Goal: Task Accomplishment & Management: Complete application form

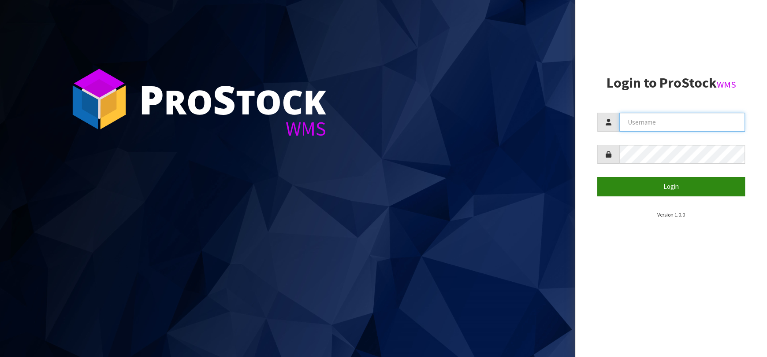
type input "[EMAIL_ADDRESS][DOMAIN_NAME]"
click at [722, 179] on button "Login" at bounding box center [671, 186] width 148 height 19
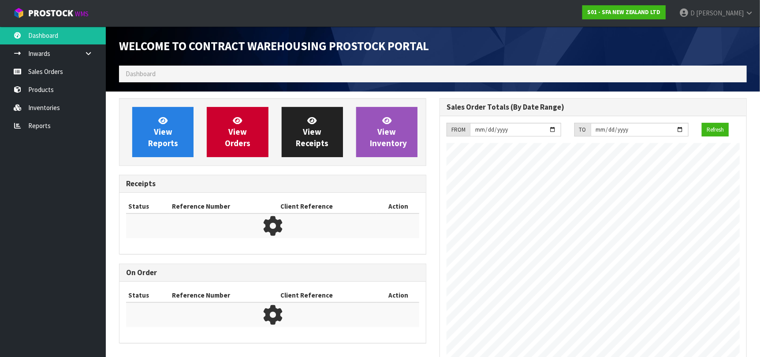
scroll to position [488, 320]
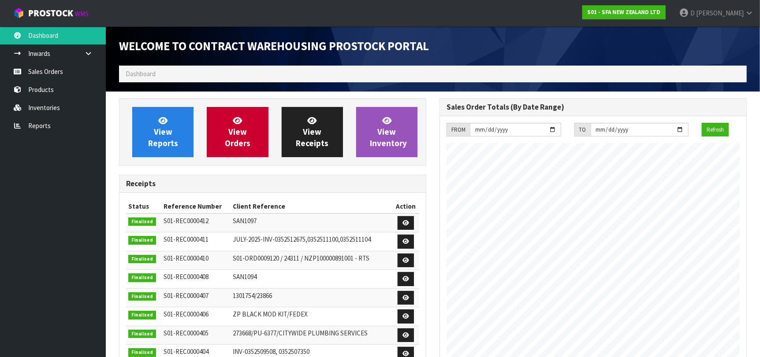
click at [88, 205] on ul "Dashboard Inwards Purchase Orders Receipts Sales Orders Products Inventories Re…" at bounding box center [53, 191] width 106 height 331
click at [233, 129] on span "View Orders" at bounding box center [238, 131] width 26 height 33
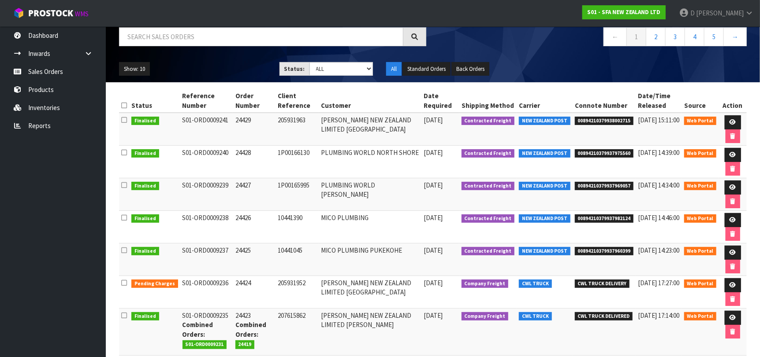
scroll to position [132, 0]
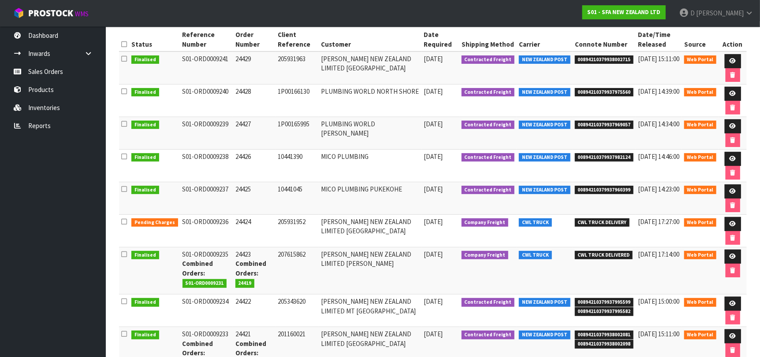
click at [76, 150] on ul "Dashboard Inwards Purchase Orders Receipts Sales Orders Products Inventories Re…" at bounding box center [53, 191] width 106 height 331
click at [123, 186] on icon at bounding box center [124, 189] width 6 height 7
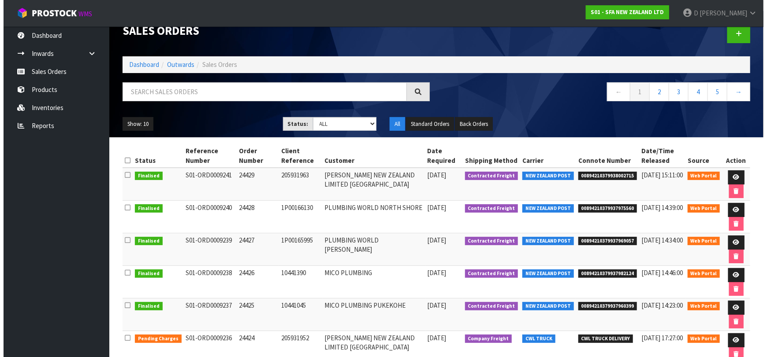
scroll to position [0, 0]
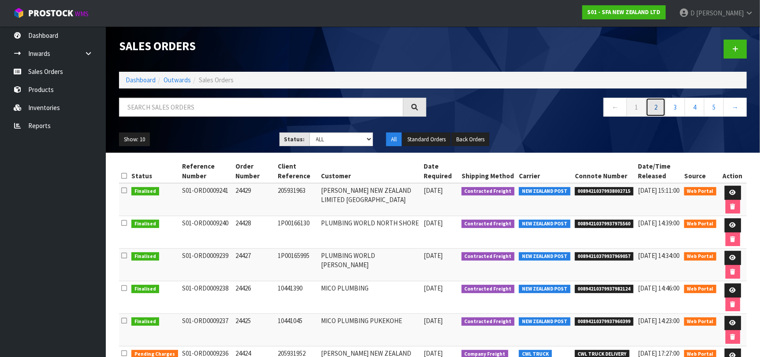
click at [652, 108] on link "2" at bounding box center [656, 107] width 20 height 19
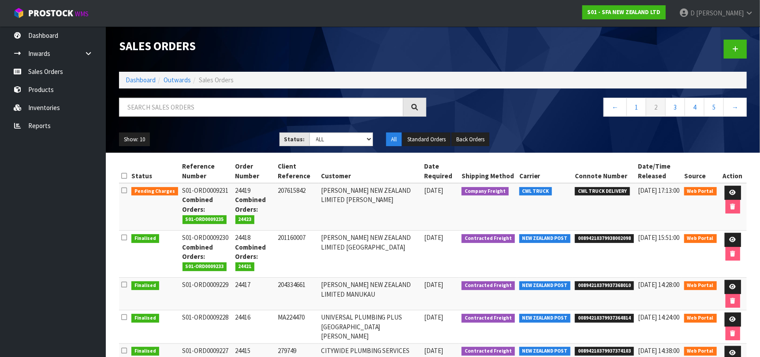
click at [79, 256] on ul "Dashboard Inwards Purchase Orders Receipts Sales Orders Products Inventories Re…" at bounding box center [53, 191] width 106 height 331
click at [348, 272] on td "[PERSON_NAME] NEW ZEALAND LIMITED [GEOGRAPHIC_DATA]" at bounding box center [370, 254] width 103 height 47
click at [736, 59] on div at bounding box center [593, 48] width 320 height 45
click at [735, 55] on link at bounding box center [735, 49] width 23 height 19
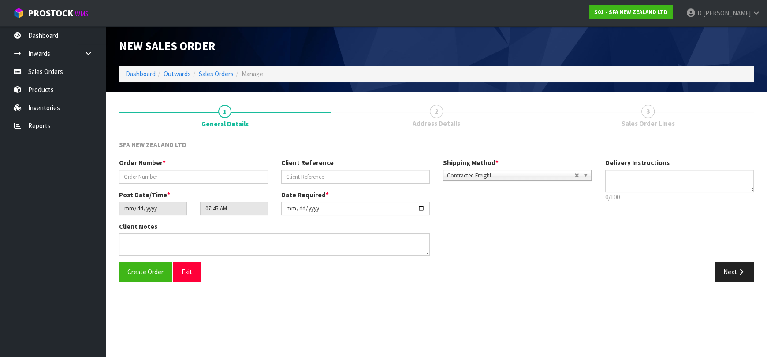
click at [218, 169] on div "Order Number *" at bounding box center [193, 170] width 162 height 25
click at [226, 180] on input "text" at bounding box center [193, 177] width 149 height 14
type input "24430"
paste input "202635349"
type input "202635349"
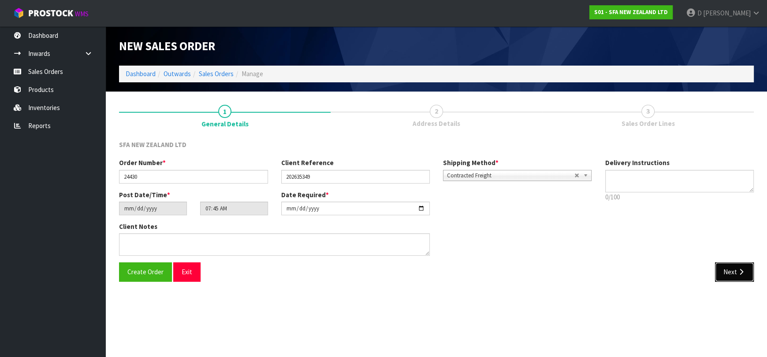
click at [740, 264] on button "Next" at bounding box center [734, 272] width 39 height 19
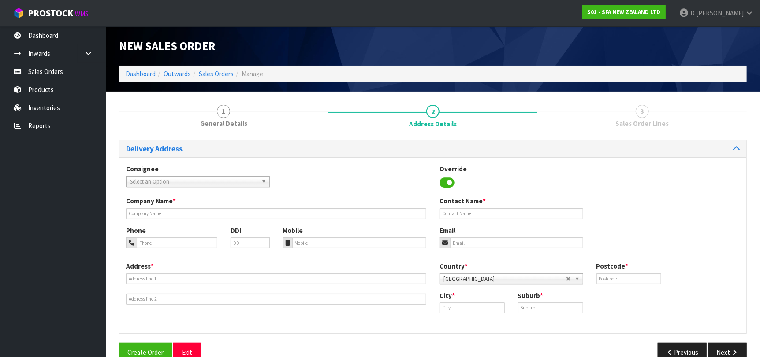
click at [150, 182] on span "Select an Option" at bounding box center [194, 182] width 128 height 11
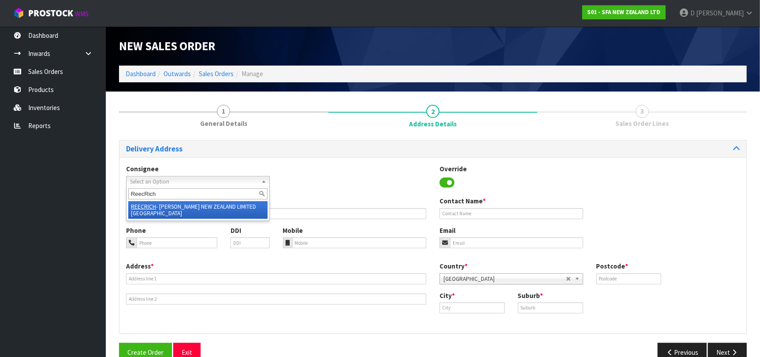
type input "ReecRich"
click at [160, 201] on div "ReecRich REECRICH - [PERSON_NAME] NEW ZEALAND LIMITED [GEOGRAPHIC_DATA]" at bounding box center [198, 204] width 144 height 34
type input "[PERSON_NAME] NEW ZEALAND LIMITED [GEOGRAPHIC_DATA]"
type input "[STREET_ADDRESS][PERSON_NAME]"
type input "7020"
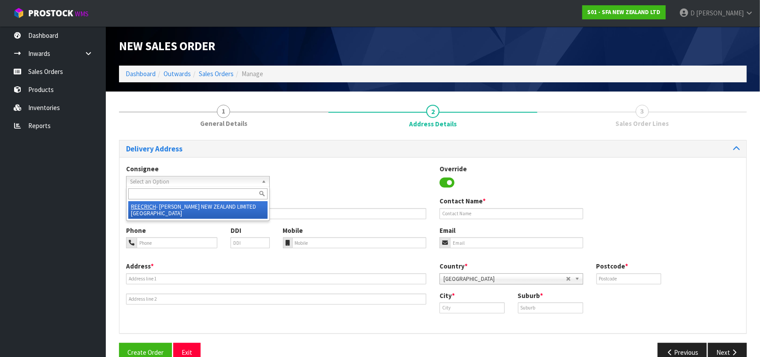
type input "[GEOGRAPHIC_DATA]"
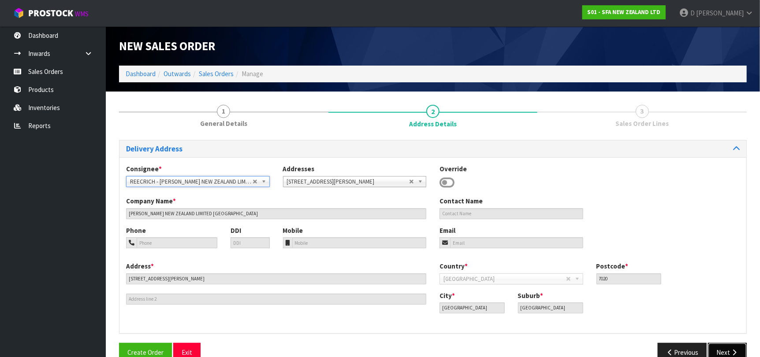
drag, startPoint x: 711, startPoint y: 345, endPoint x: 655, endPoint y: 327, distance: 58.8
click at [711, 344] on button "Next" at bounding box center [727, 352] width 39 height 19
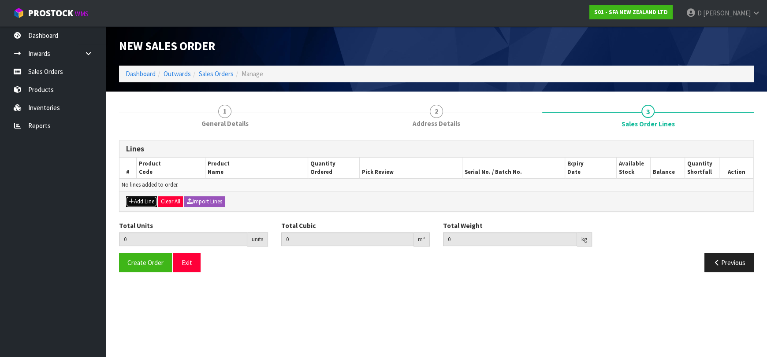
drag, startPoint x: 145, startPoint y: 201, endPoint x: 149, endPoint y: 196, distance: 6.1
click at [145, 201] on button "Add Line" at bounding box center [141, 202] width 31 height 11
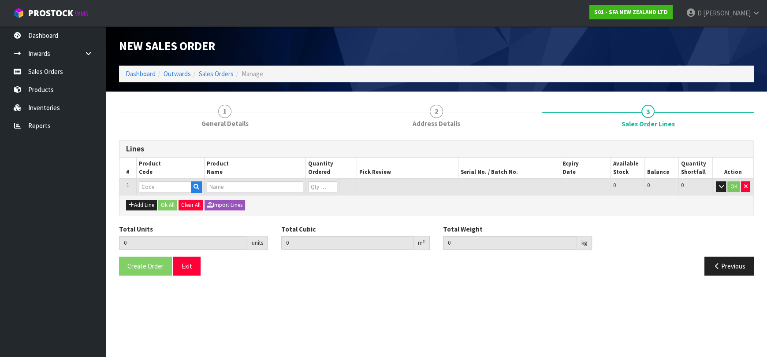
click at [153, 192] on div at bounding box center [170, 187] width 63 height 11
click at [154, 191] on input "text" at bounding box center [165, 187] width 52 height 11
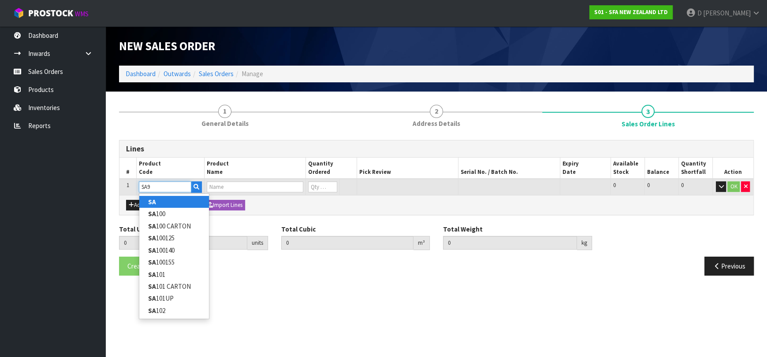
type input "SA95"
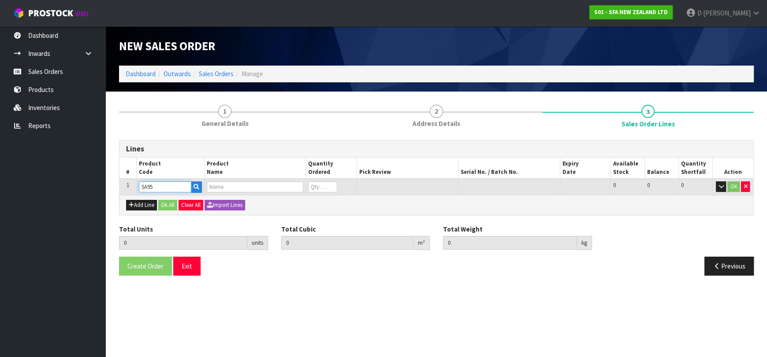
type input "0.000000"
type input "0.000"
type input "SANIVITE UP WASTE WATER PUMP"
type input "0"
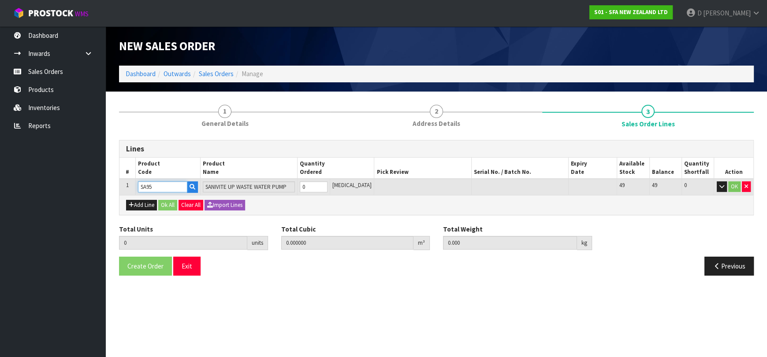
type input "SA95"
type input "1"
type input "0.031488"
type input "6.16"
type input "1"
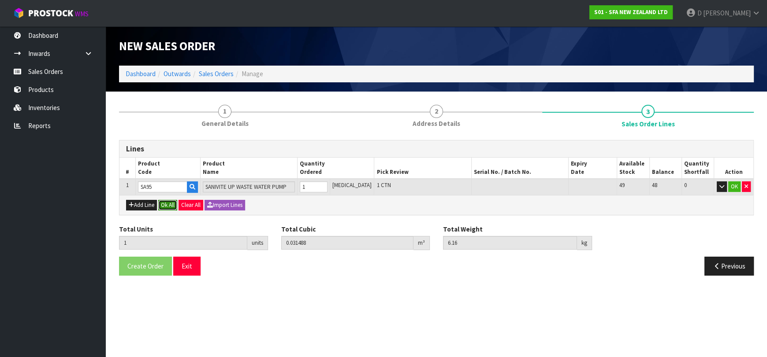
click at [164, 205] on button "Ok All" at bounding box center [167, 205] width 19 height 11
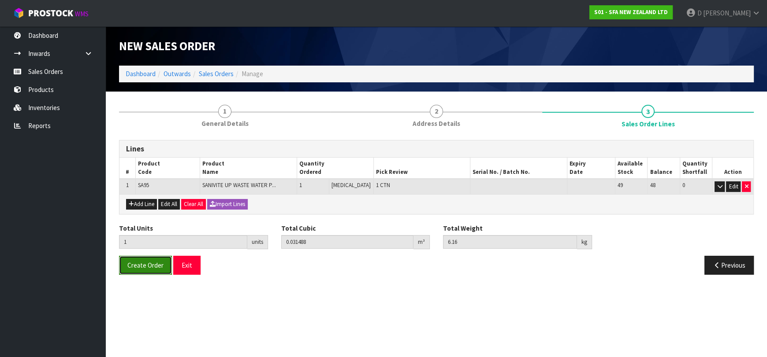
click at [157, 271] on button "Create Order" at bounding box center [145, 265] width 53 height 19
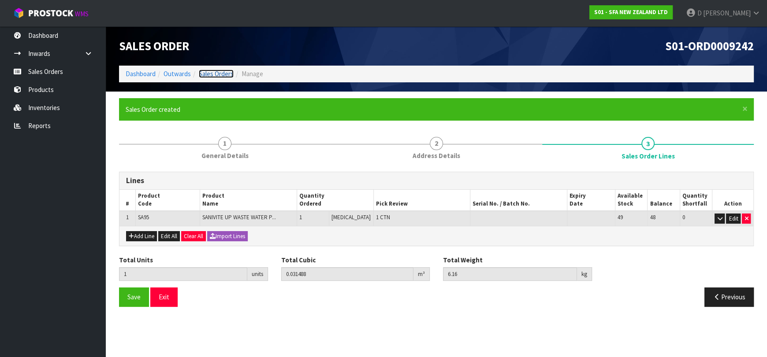
click at [219, 75] on link "Sales Orders" at bounding box center [216, 74] width 35 height 8
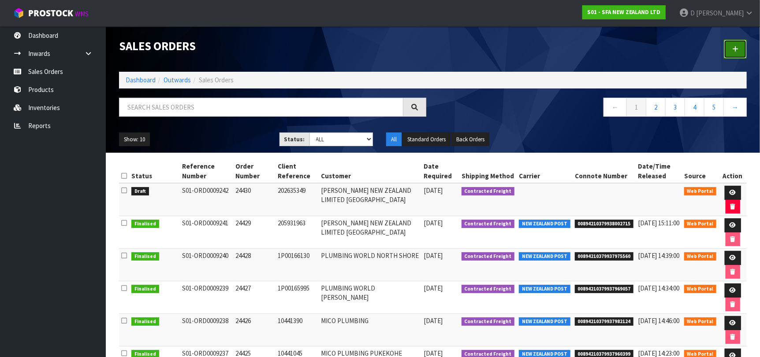
click at [740, 47] on link at bounding box center [735, 49] width 23 height 19
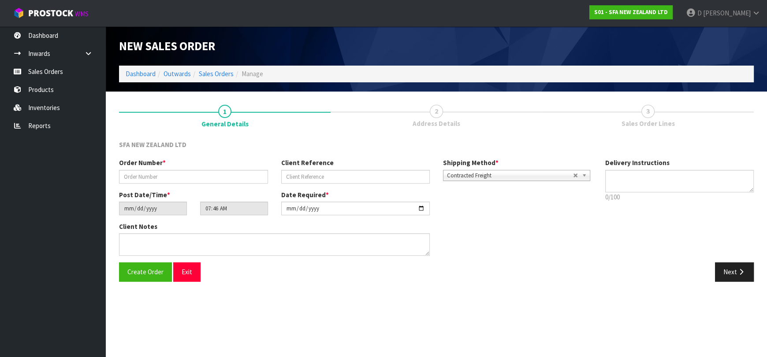
click at [224, 168] on div "Order Number *" at bounding box center [193, 170] width 162 height 25
click at [231, 174] on input "text" at bounding box center [193, 177] width 149 height 14
type input "24431"
paste input "QTP0072811"
type input "QTP0072811"
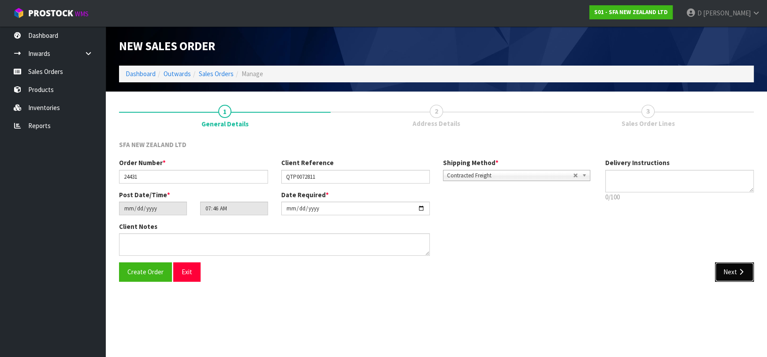
click at [745, 280] on button "Next" at bounding box center [734, 272] width 39 height 19
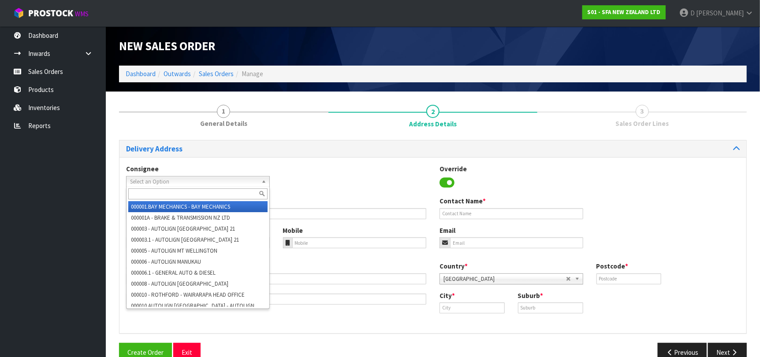
click at [240, 179] on span "Select an Option" at bounding box center [194, 182] width 128 height 11
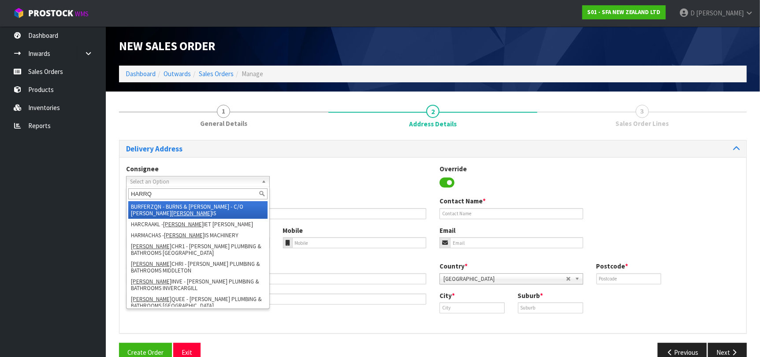
type input "HARRQU"
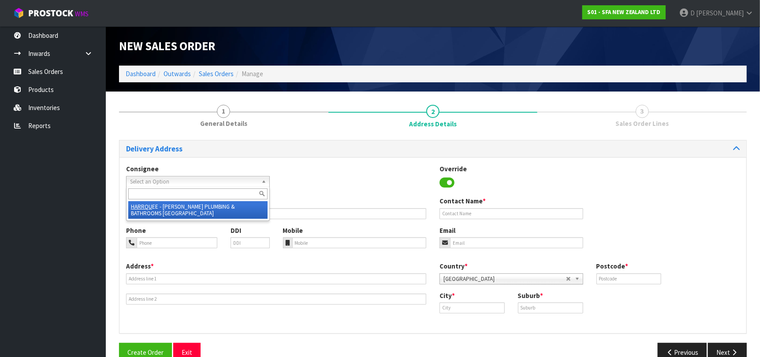
type input "[PERSON_NAME] PLUMBING & BATHROOMS [GEOGRAPHIC_DATA]"
type input "[STREET_ADDRESS][PERSON_NAME]"
type input "9300"
type input "[GEOGRAPHIC_DATA]"
type input "FRANKTON"
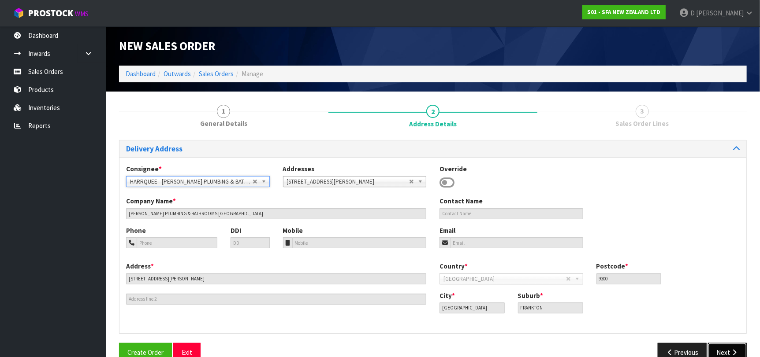
click at [722, 348] on button "Next" at bounding box center [727, 352] width 39 height 19
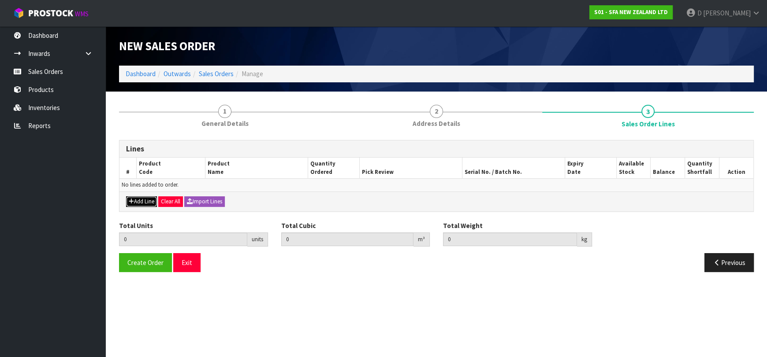
click at [150, 197] on button "Add Line" at bounding box center [141, 202] width 31 height 11
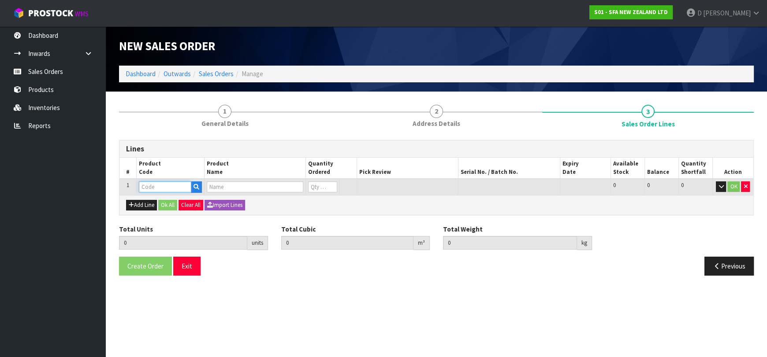
click at [157, 184] on input "text" at bounding box center [165, 187] width 52 height 11
type input "SA101"
type input "0.000000"
type input "0.000"
type input "SA101 SANISPEED SMALL BORE"
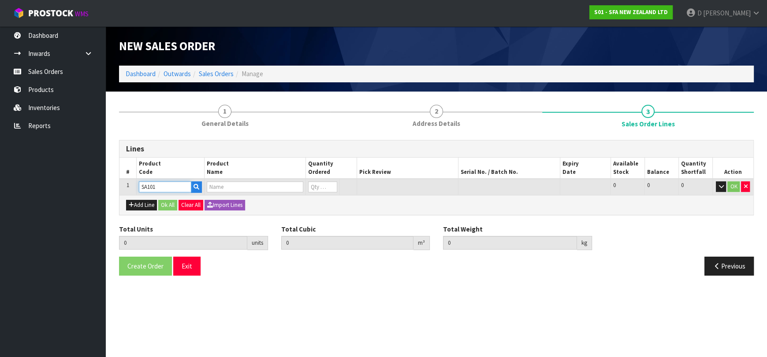
type input "0"
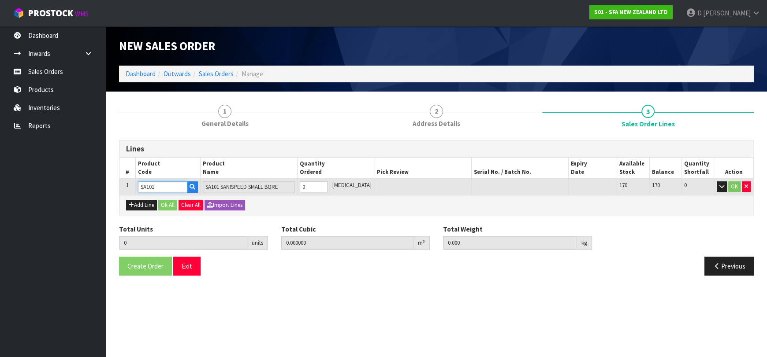
type input "SA101"
type input "1"
type input "0.031488"
type input "6.65"
type input "1"
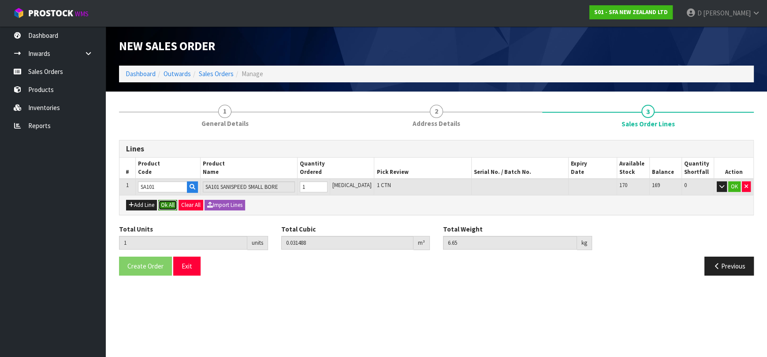
click at [169, 207] on button "Ok All" at bounding box center [167, 205] width 19 height 11
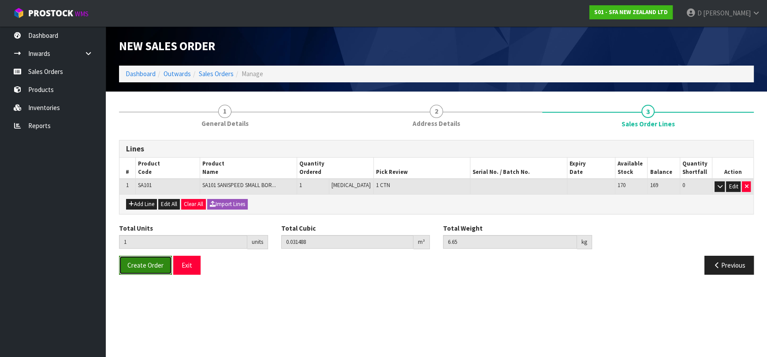
click at [158, 264] on span "Create Order" at bounding box center [145, 265] width 36 height 8
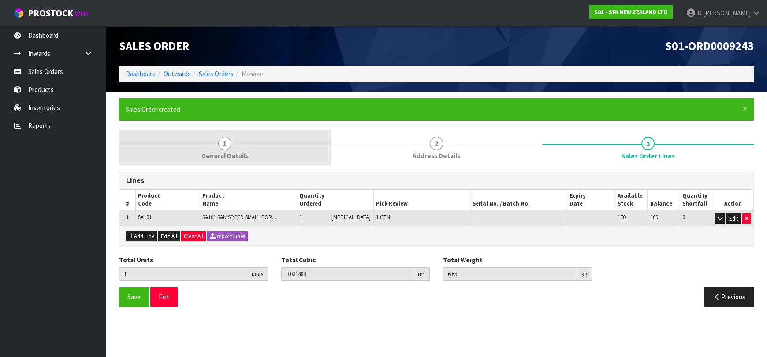
click at [227, 151] on span "General Details" at bounding box center [224, 155] width 47 height 9
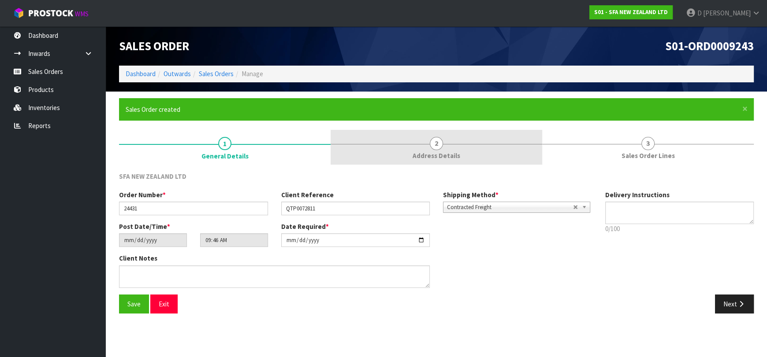
click at [476, 151] on link "2 Address Details" at bounding box center [437, 147] width 212 height 35
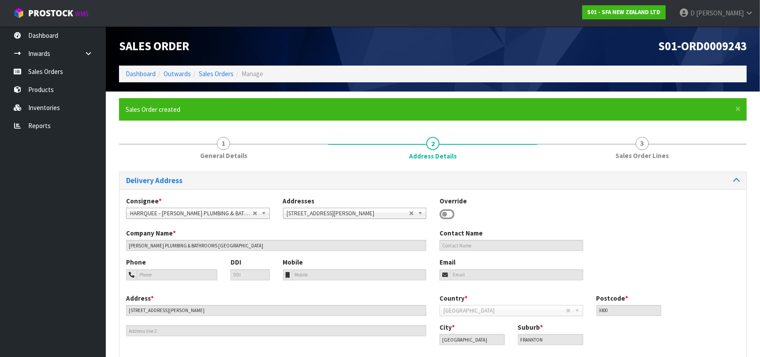
click at [473, 128] on form "× Close Sales Order created 1 General Details 2 Address Details 3 Sales Order L…" at bounding box center [433, 249] width 628 height 303
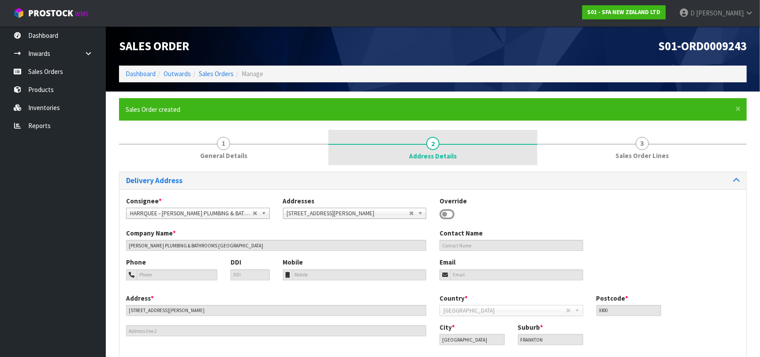
click at [485, 143] on link "2 Address Details" at bounding box center [432, 147] width 209 height 35
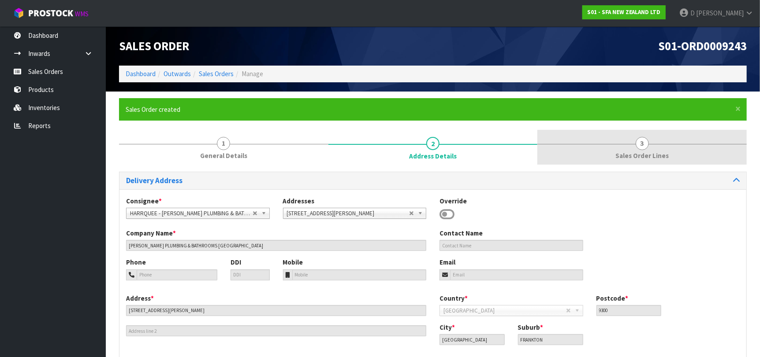
click at [565, 154] on link "3 Sales Order Lines" at bounding box center [641, 147] width 209 height 35
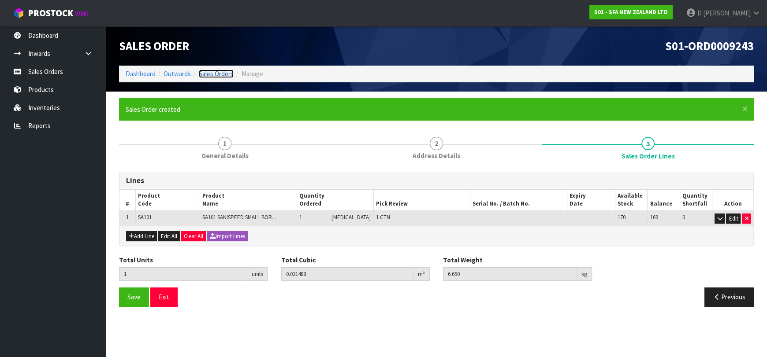
click at [227, 71] on link "Sales Orders" at bounding box center [216, 74] width 35 height 8
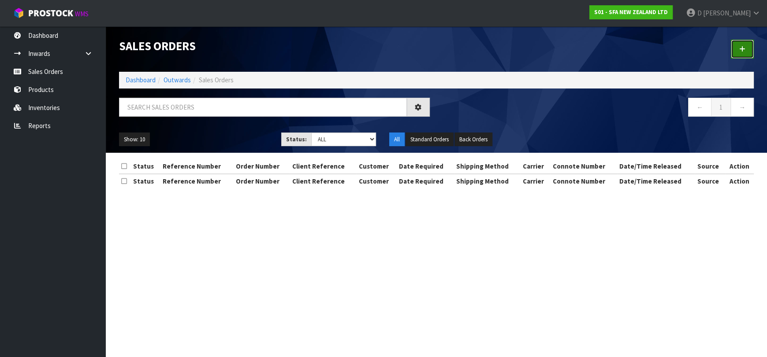
click at [737, 52] on link at bounding box center [742, 49] width 23 height 19
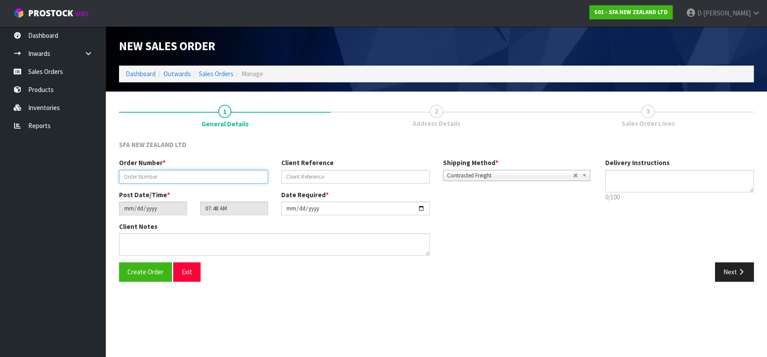
click at [158, 179] on input "text" at bounding box center [193, 177] width 149 height 14
type input "24432"
paste input "2590031"
type input "2590031"
click at [728, 277] on button "Next" at bounding box center [734, 272] width 39 height 19
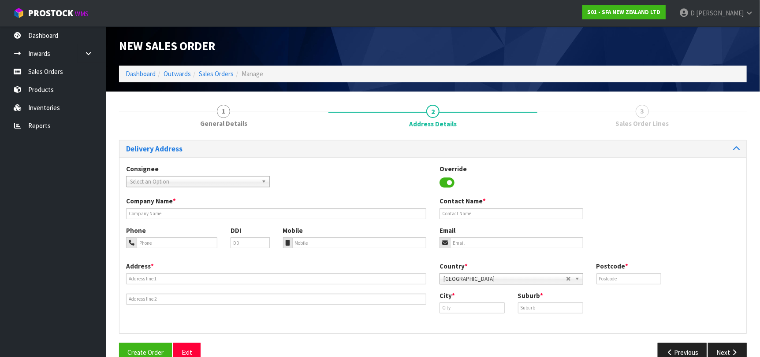
click at [207, 176] on div "Consignee 000001.BAY MECHANICS - BAY MECHANICS 000001A - BRAKE & TRANSMISSION N…" at bounding box center [197, 175] width 157 height 22
click at [206, 182] on span "Select an Option" at bounding box center [194, 182] width 128 height 11
type input "CHESALBA"
type input "CHESTERS PLUMBING [GEOGRAPHIC_DATA]"
type input "[STREET_ADDRESS]"
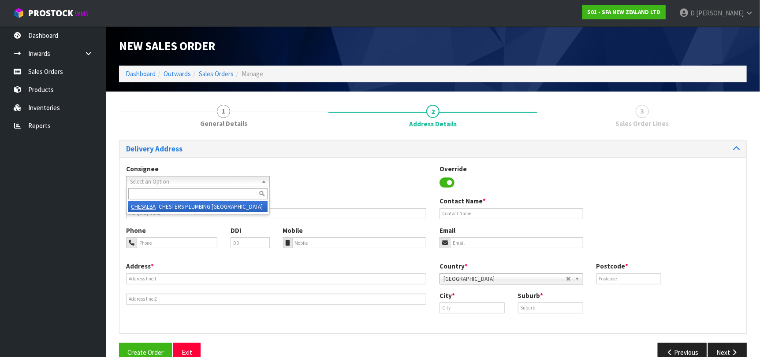
type input "0632"
type input "[GEOGRAPHIC_DATA]"
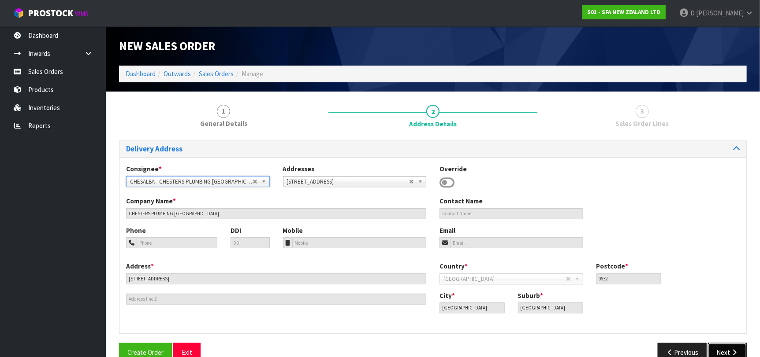
click at [722, 350] on button "Next" at bounding box center [727, 352] width 39 height 19
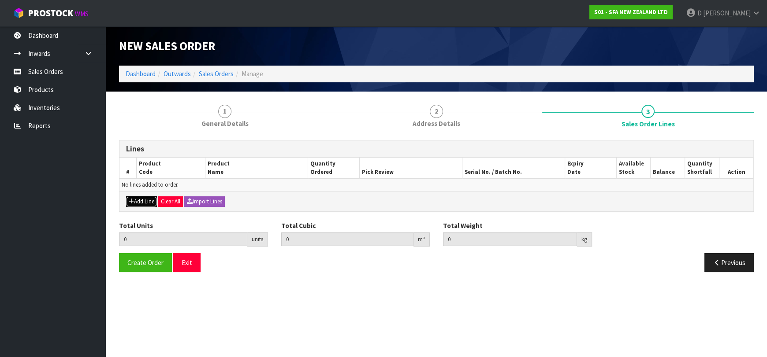
click at [145, 201] on button "Add Line" at bounding box center [141, 202] width 31 height 11
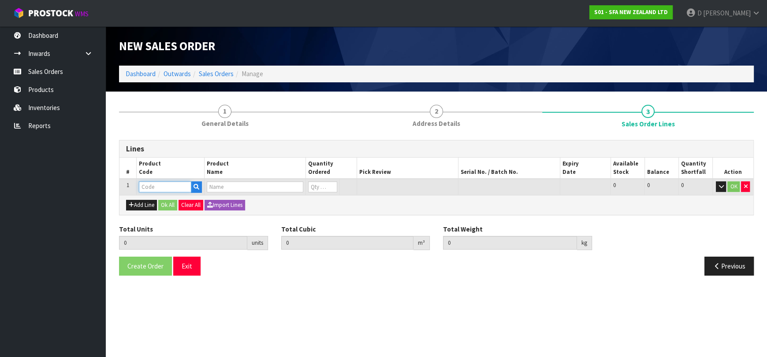
click at [152, 189] on input "text" at bounding box center [165, 187] width 52 height 11
type input "ALARM"
type input "0.000000"
type input "0.000"
type input "SANIALARM"
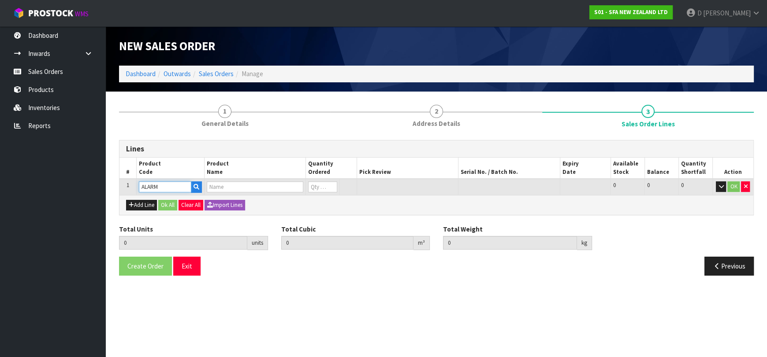
type input "0"
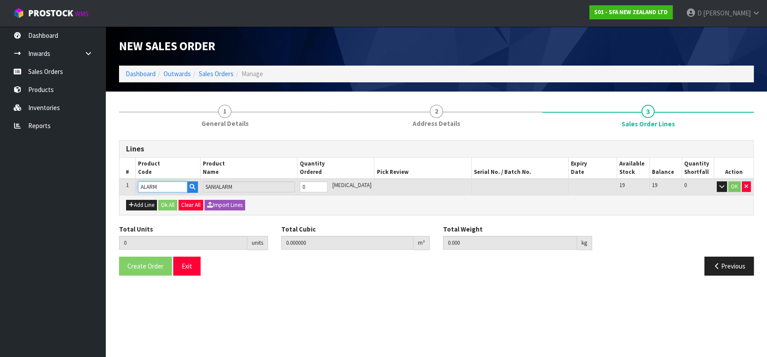
type input "ALARM"
type input "2"
type input "0.00224"
type input "0.36"
type input "2"
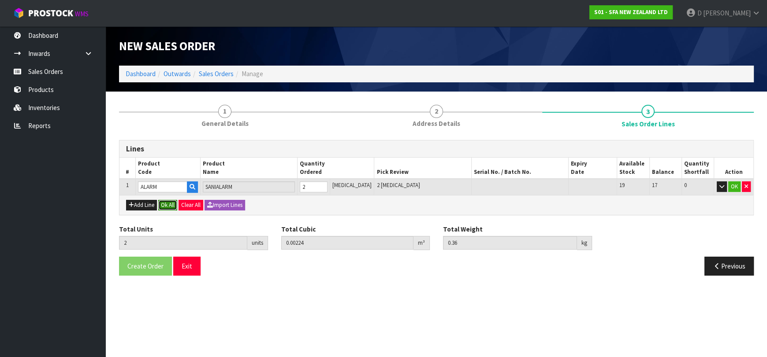
drag, startPoint x: 174, startPoint y: 203, endPoint x: 150, endPoint y: 239, distance: 43.2
click at [173, 203] on button "Ok All" at bounding box center [167, 205] width 19 height 11
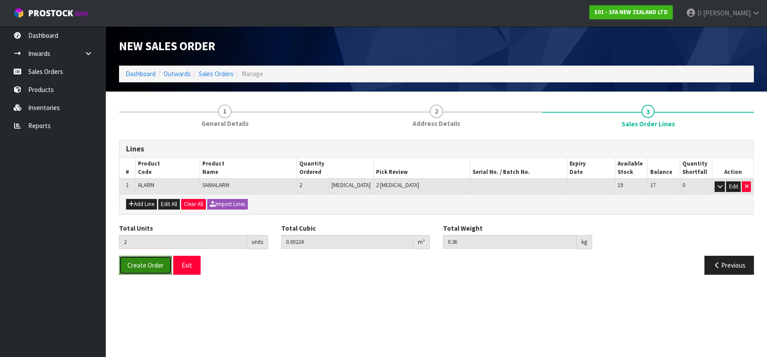
click at [150, 266] on span "Create Order" at bounding box center [145, 265] width 36 height 8
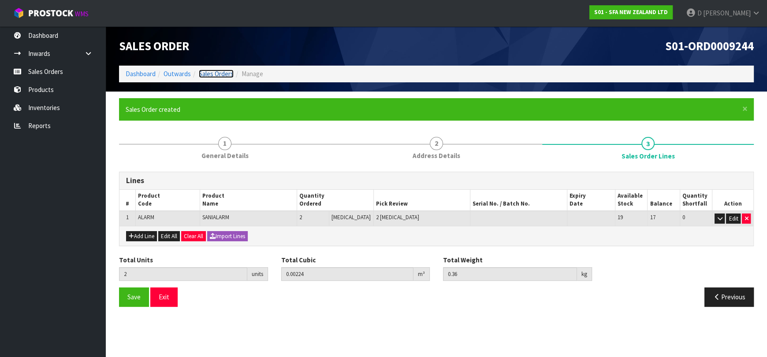
click at [216, 74] on link "Sales Orders" at bounding box center [216, 74] width 35 height 8
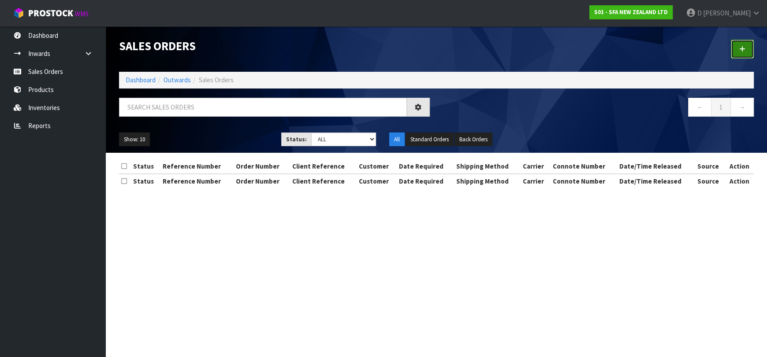
click at [742, 55] on link at bounding box center [742, 49] width 23 height 19
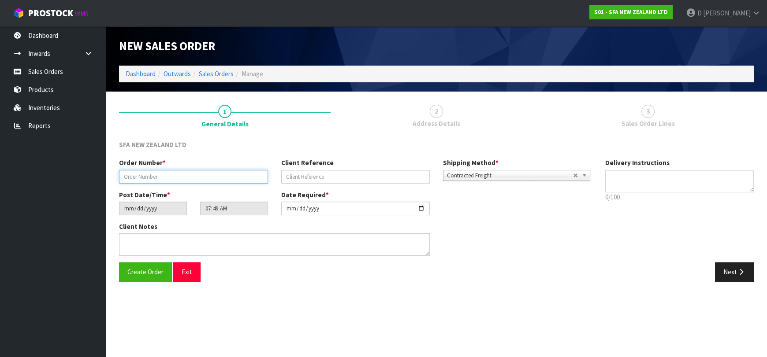
click at [173, 178] on input "text" at bounding box center [193, 177] width 149 height 14
type input "24433"
paste input "2590236"
type input "2590236"
click at [747, 273] on button "Next" at bounding box center [734, 272] width 39 height 19
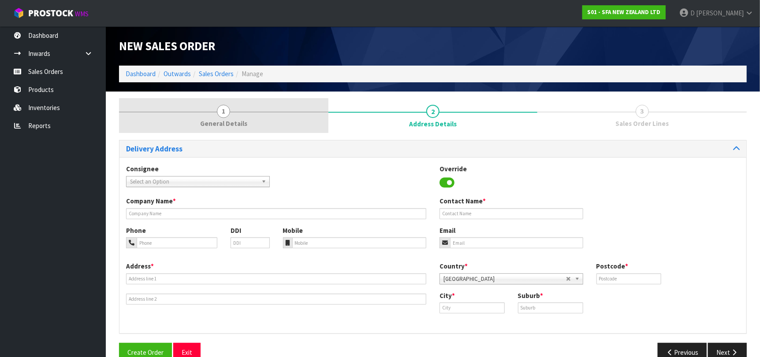
click at [280, 111] on link "1 General Details" at bounding box center [223, 115] width 209 height 35
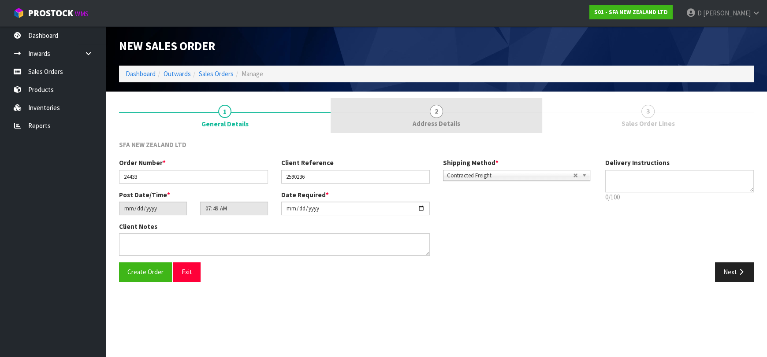
click at [450, 115] on link "2 Address Details" at bounding box center [437, 115] width 212 height 35
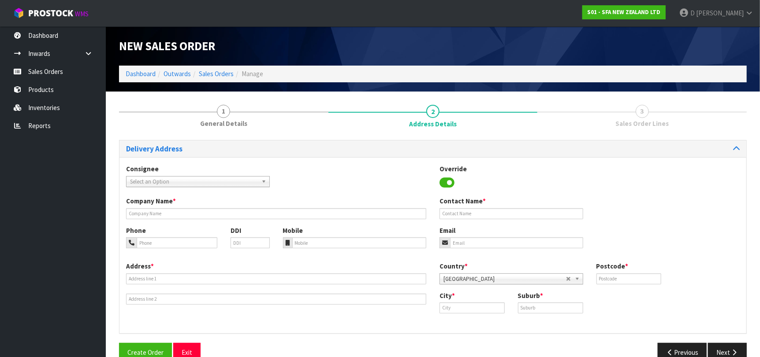
click at [215, 182] on span "Select an Option" at bounding box center [194, 182] width 128 height 11
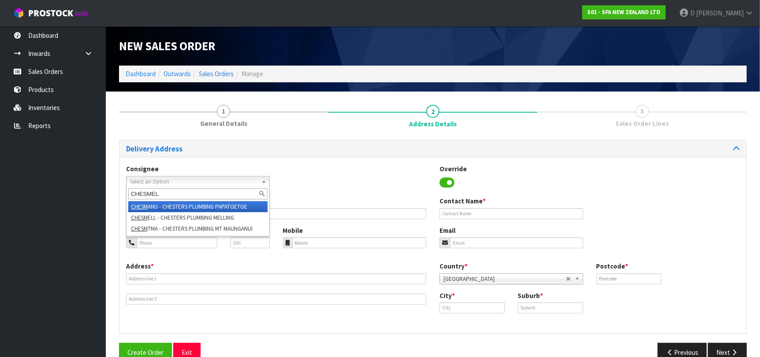
type input "CHESMELL"
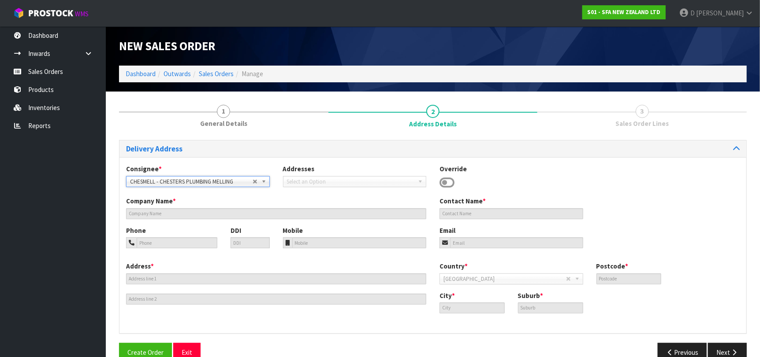
type input "CHESTERS PLUMBING MELLING"
type input "15 PARLIMENT ST"
type input "5010"
type input "Lower Hutt"
type input "MELLING"
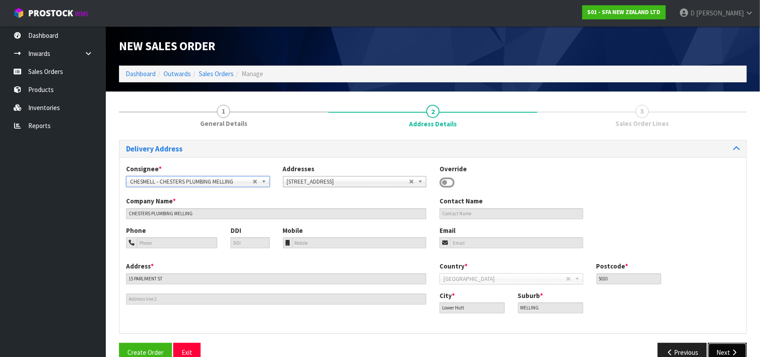
click at [736, 350] on icon "button" at bounding box center [734, 353] width 8 height 7
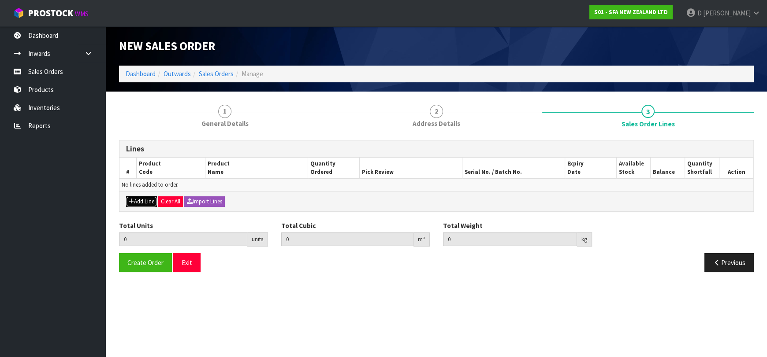
click at [133, 201] on icon "button" at bounding box center [131, 202] width 5 height 6
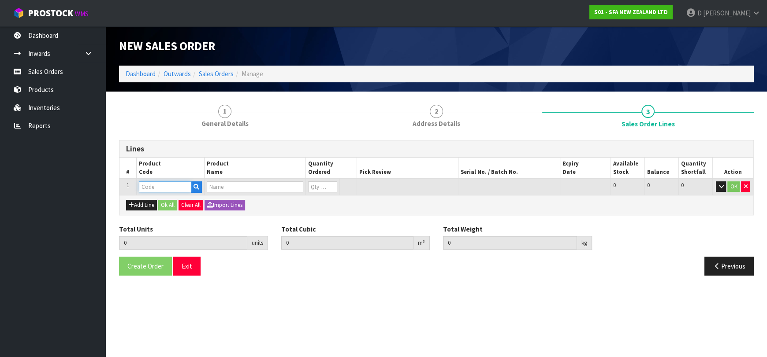
click at [149, 188] on input "text" at bounding box center [165, 187] width 52 height 11
type input "SA221"
type input "0.000000"
type input "0.000"
type input "SANIFAST"
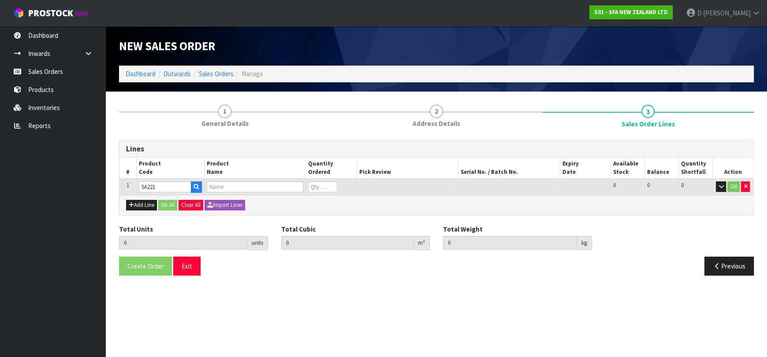
type input "0"
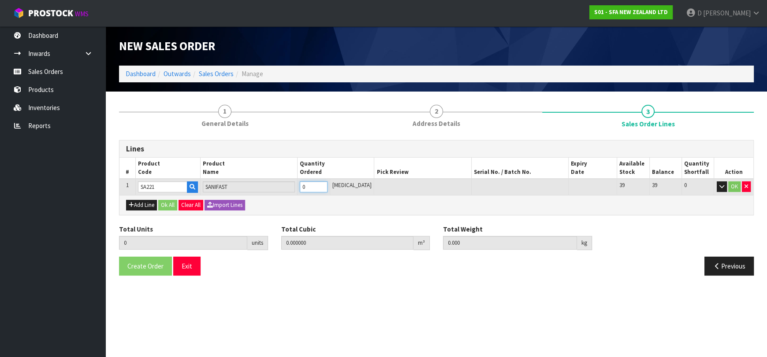
type input "1"
type input "0.052428"
type input "8.6"
type input "1"
click at [730, 187] on button "OK" at bounding box center [734, 187] width 12 height 11
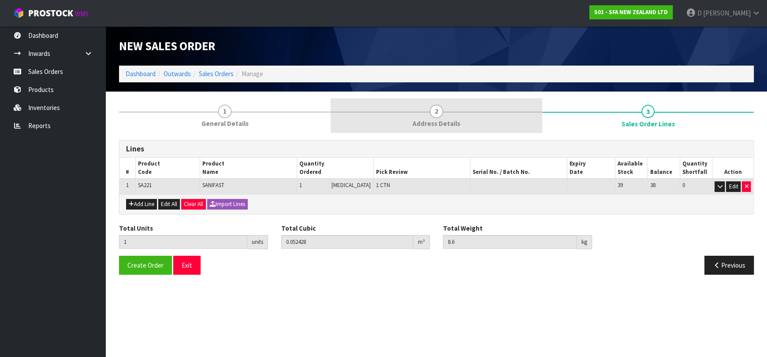
drag, startPoint x: 404, startPoint y: 106, endPoint x: 342, endPoint y: 117, distance: 62.7
click at [405, 106] on link "2 Address Details" at bounding box center [437, 115] width 212 height 35
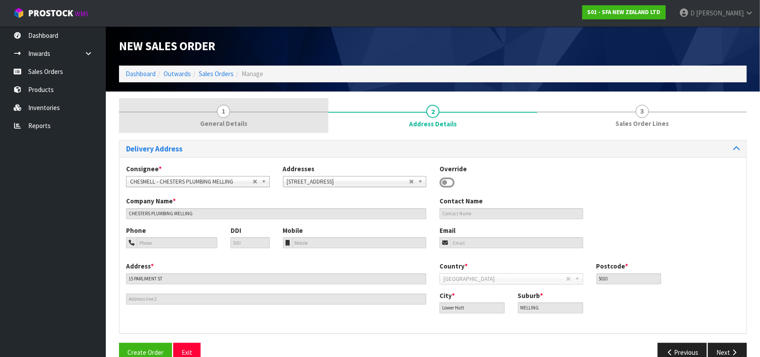
click at [271, 125] on link "1 General Details" at bounding box center [223, 115] width 209 height 35
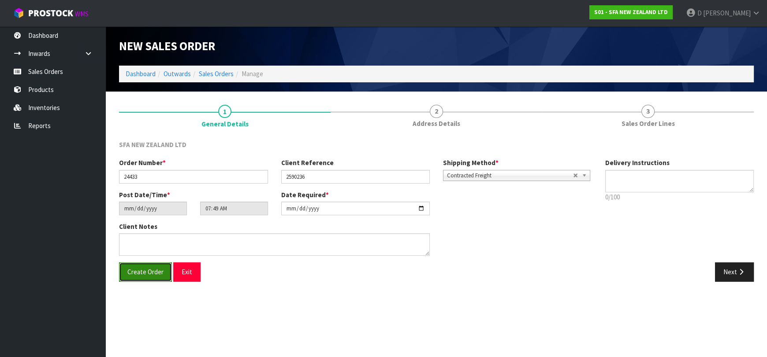
click at [158, 268] on span "Create Order" at bounding box center [145, 272] width 36 height 8
type input "09:49:00.000"
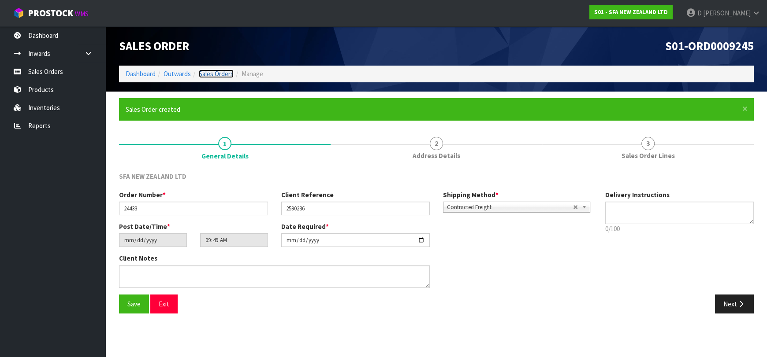
drag, startPoint x: 216, startPoint y: 75, endPoint x: 399, endPoint y: 53, distance: 184.6
click at [216, 74] on link "Sales Orders" at bounding box center [216, 74] width 35 height 8
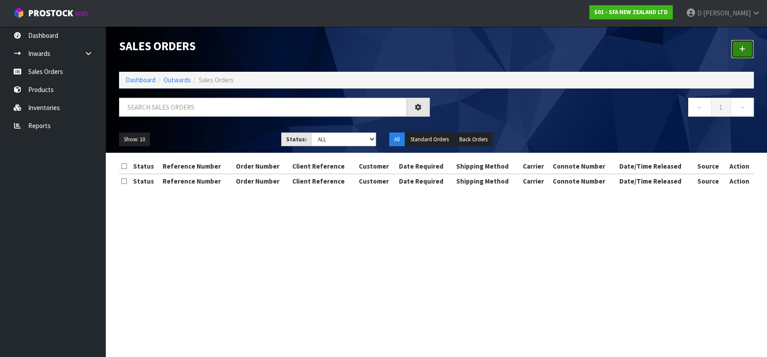
drag, startPoint x: 750, startPoint y: 52, endPoint x: 578, endPoint y: 82, distance: 174.9
click at [750, 52] on div at bounding box center [598, 48] width 324 height 45
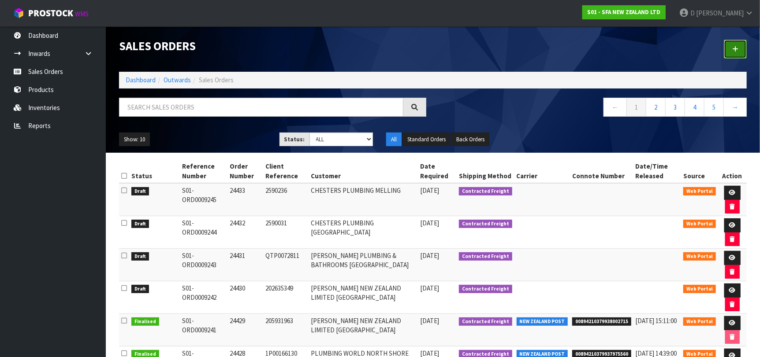
click at [737, 56] on link at bounding box center [735, 49] width 23 height 19
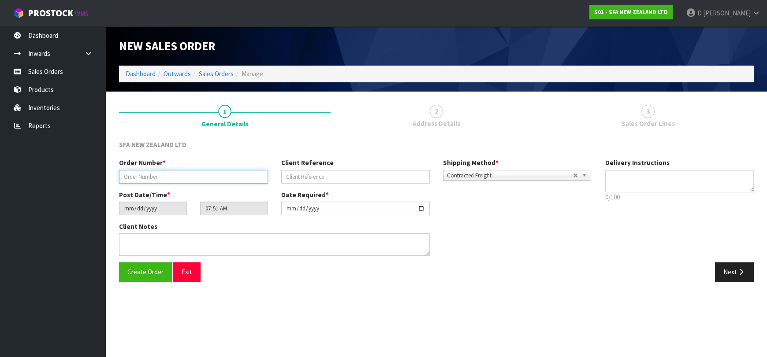
click at [210, 175] on input "text" at bounding box center [193, 177] width 149 height 14
type input "24434"
paste input "NT457361"
type input "NT457361"
click at [749, 278] on button "Next" at bounding box center [734, 272] width 39 height 19
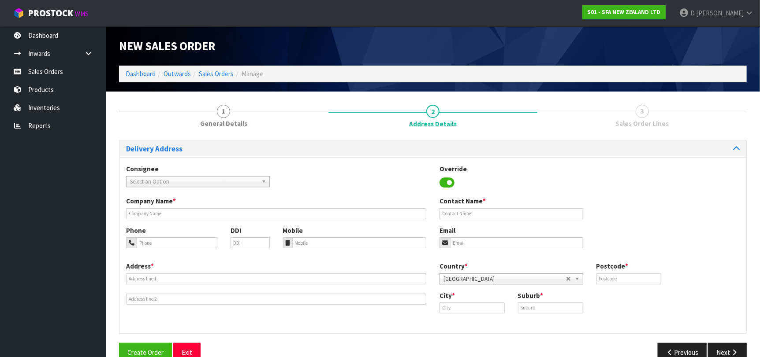
click at [171, 180] on span "Select an Option" at bounding box center [194, 182] width 128 height 11
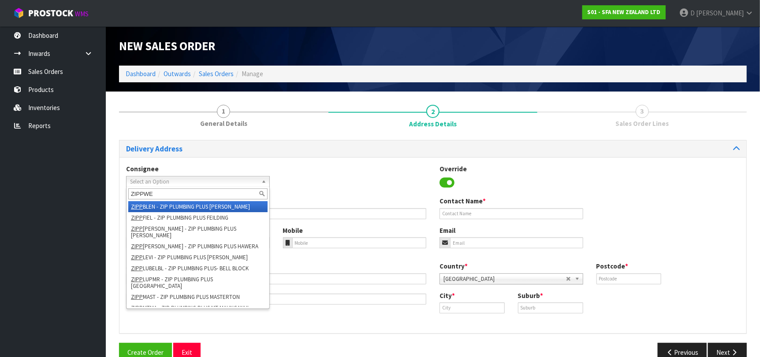
type input "ZIPPWEL"
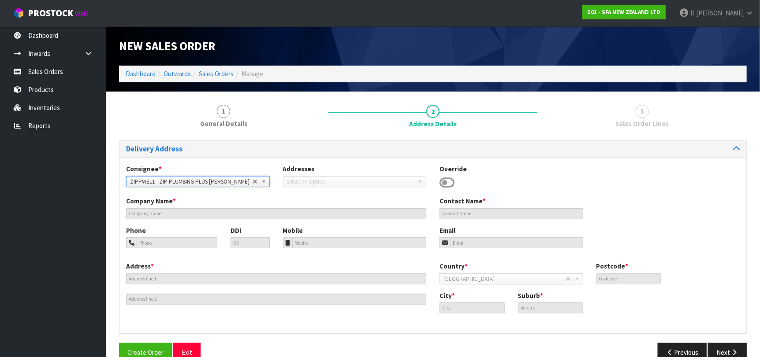
type input "ZIP PLUMBING PLUS"
type input "164 ADELAIDE ROAD"
type input "6021"
type input "WELLINGTON"
type input "NEWTOWN"
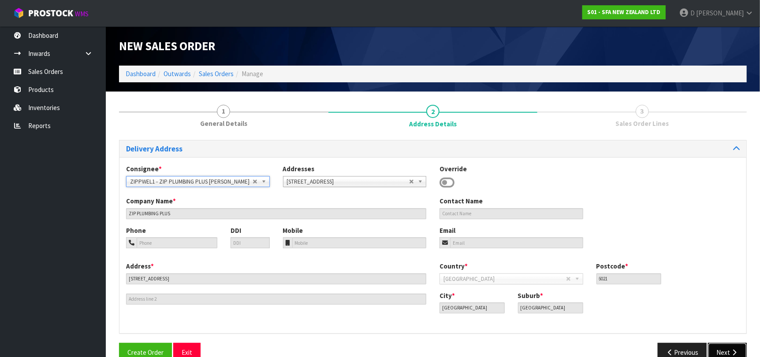
click at [720, 349] on button "Next" at bounding box center [727, 352] width 39 height 19
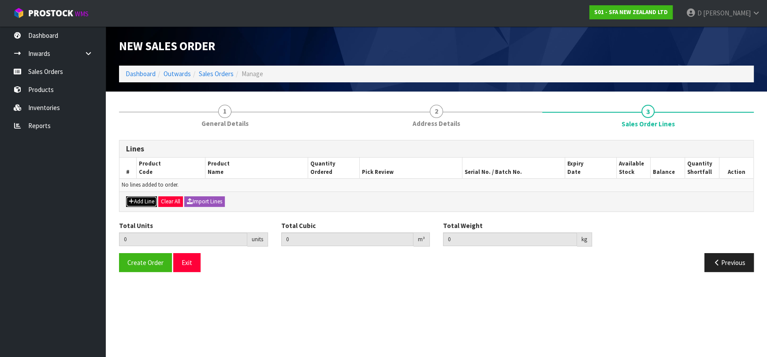
click at [145, 197] on button "Add Line" at bounding box center [141, 202] width 31 height 11
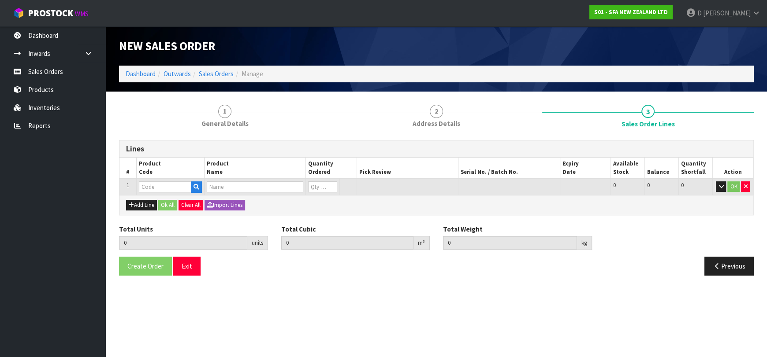
click at [147, 189] on input "text" at bounding box center [165, 187] width 52 height 11
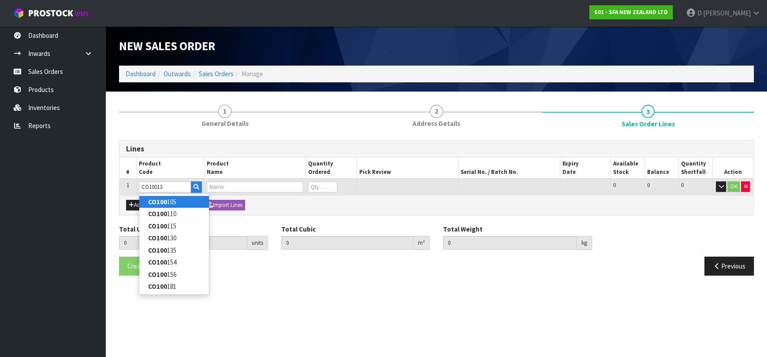
type input "CO100135"
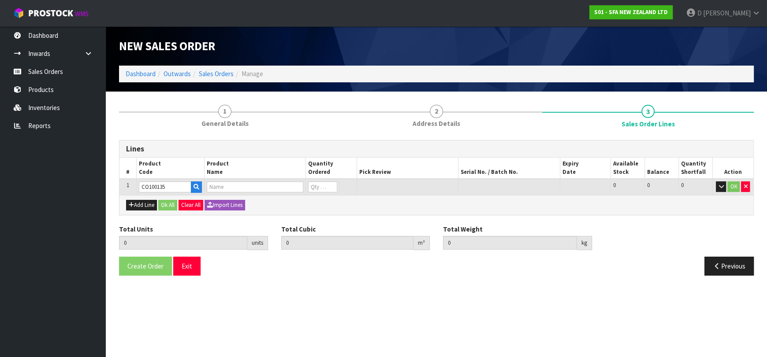
type input "0.000000"
type input "0.000"
type input "CAPACITOR 10MF"
type input "0"
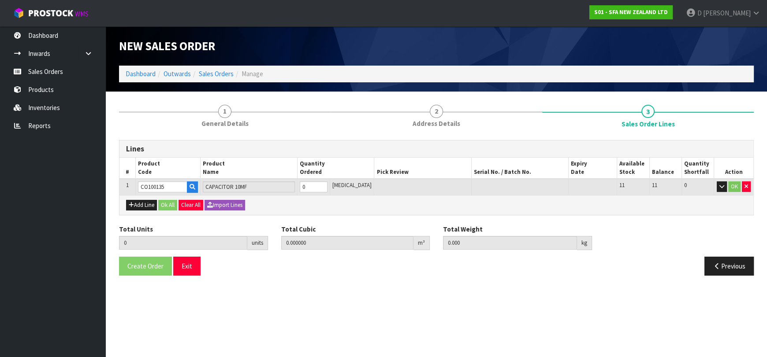
type input "CO100135"
type input "1"
type input "0.000098"
type input "0.01"
type input "1"
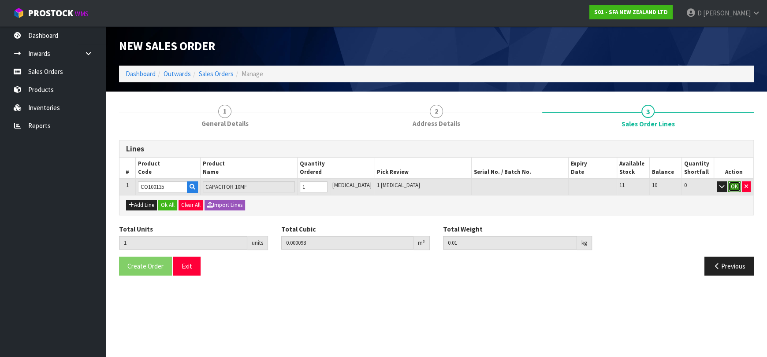
click at [733, 184] on button "OK" at bounding box center [734, 187] width 12 height 11
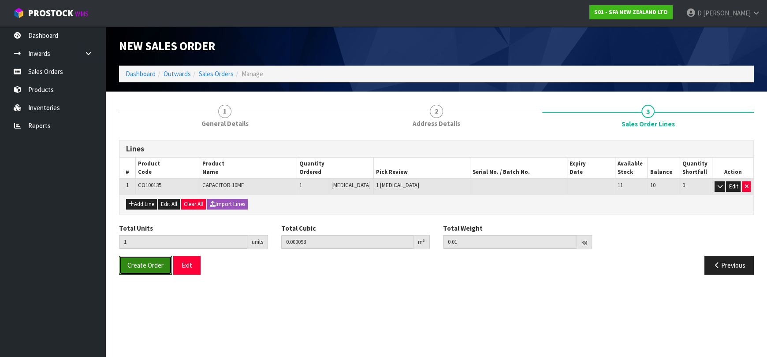
drag, startPoint x: 149, startPoint y: 261, endPoint x: 232, endPoint y: 340, distance: 115.4
click at [149, 261] on span "Create Order" at bounding box center [145, 265] width 36 height 8
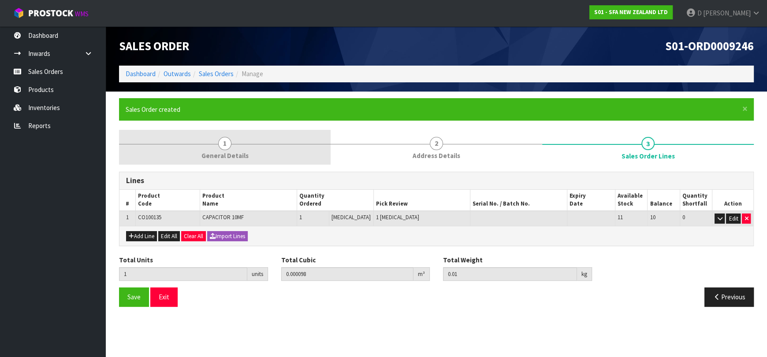
click at [256, 137] on link "1 General Details" at bounding box center [225, 147] width 212 height 35
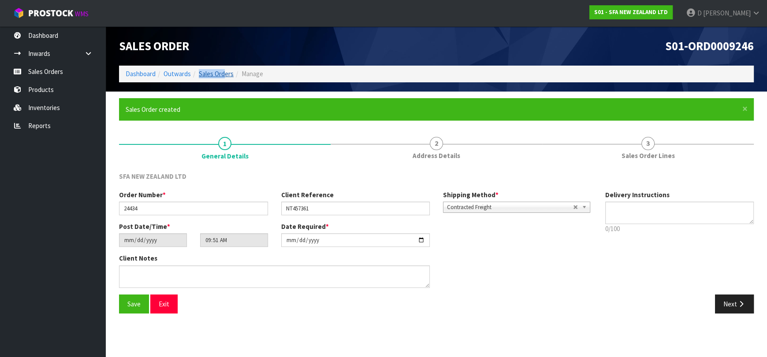
click at [225, 70] on ol "Dashboard Outwards Sales Orders Manage" at bounding box center [436, 74] width 635 height 16
click at [225, 73] on link "Sales Orders" at bounding box center [216, 74] width 35 height 8
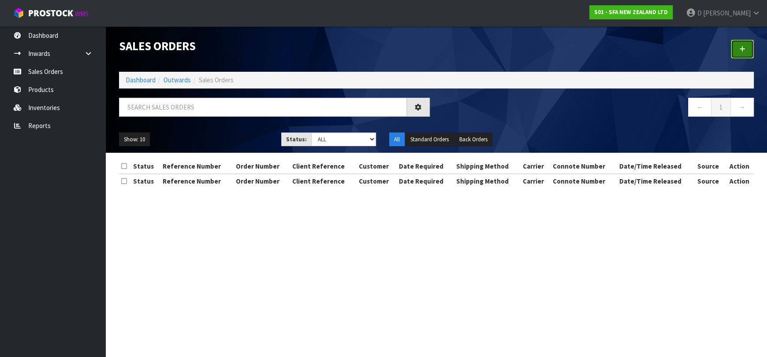
click at [739, 53] on link at bounding box center [742, 49] width 23 height 19
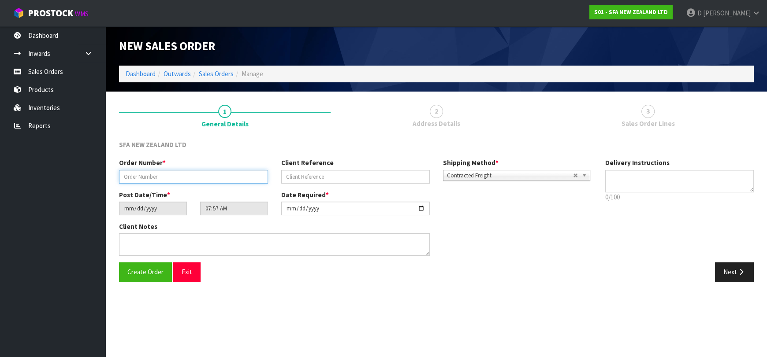
click at [193, 175] on input "text" at bounding box center [193, 177] width 149 height 14
type input "24435"
click at [322, 182] on input "text" at bounding box center [355, 177] width 149 height 14
paste input "10442616"
type input "10442616"
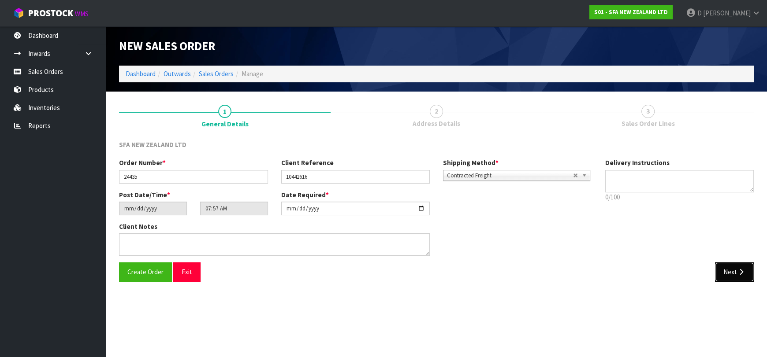
click at [734, 272] on button "Next" at bounding box center [734, 272] width 39 height 19
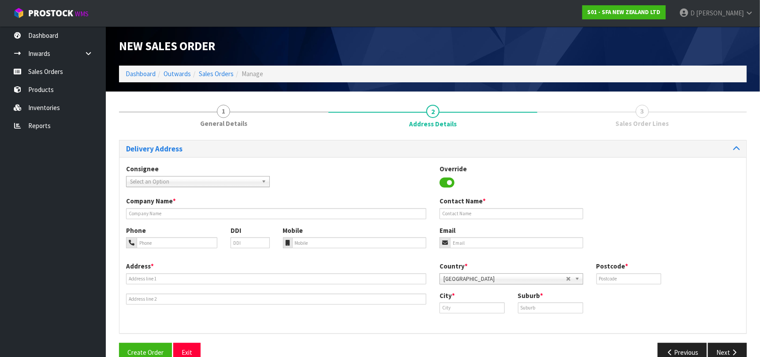
click at [166, 181] on span "Select an Option" at bounding box center [194, 182] width 128 height 11
type input "MICOHORN"
type input "MICO PLUMBING HORNBY"
type input "124 WATERLOO ROAD"
type input "8042"
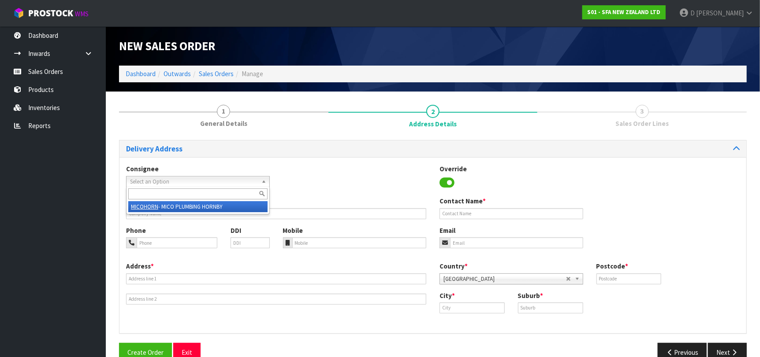
type input "Hornby"
type input "HORNBY"
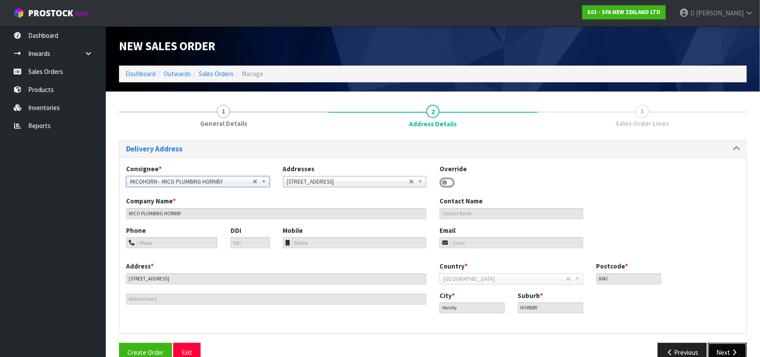
click at [724, 344] on button "Next" at bounding box center [727, 352] width 39 height 19
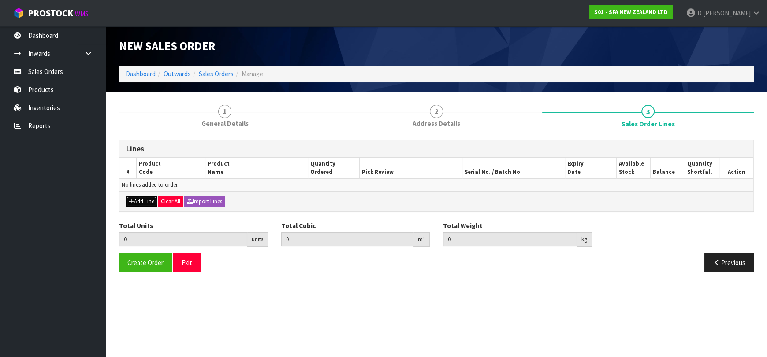
click at [132, 201] on icon "button" at bounding box center [131, 202] width 5 height 6
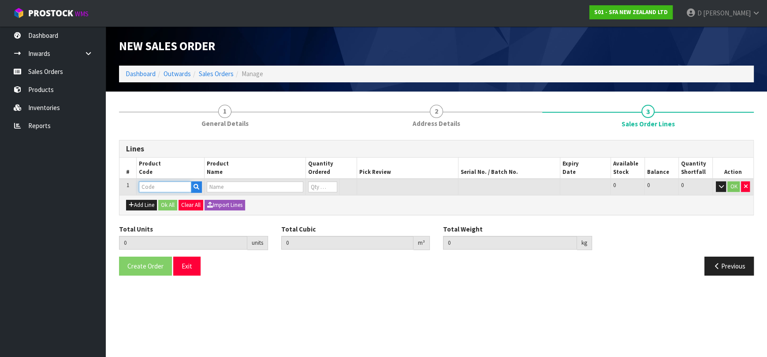
click at [151, 187] on input "text" at bounding box center [165, 187] width 52 height 11
type input "A"
type input "SA94"
type input "0.000000"
type input "0.000"
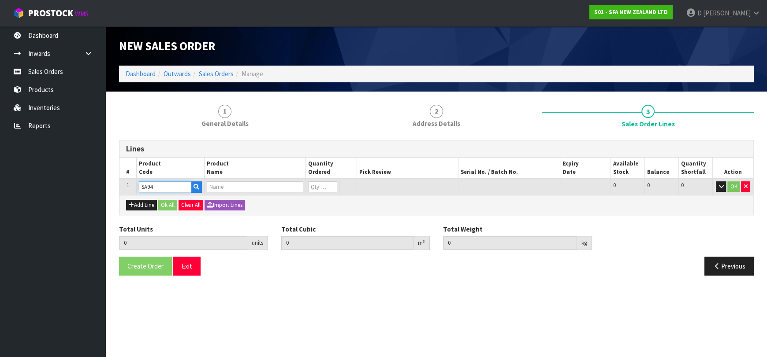
type input "SANISHOWER UP WASTE WATER PUMP"
type input "0"
type input "SA94"
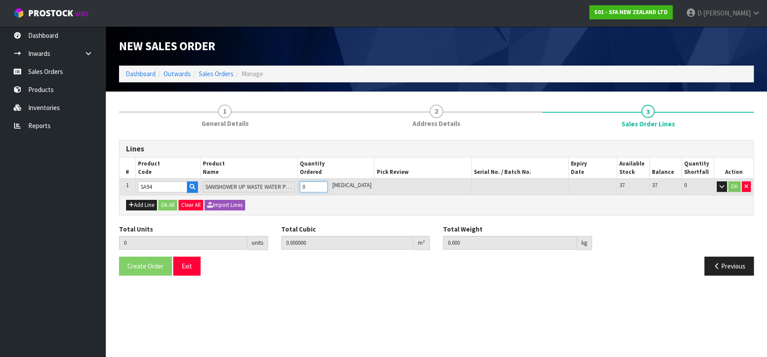
type input "1"
type input "0.01617"
type input "4.68"
type input "1"
click at [165, 210] on div "Add Line Ok All Clear All Import Lines" at bounding box center [436, 205] width 634 height 20
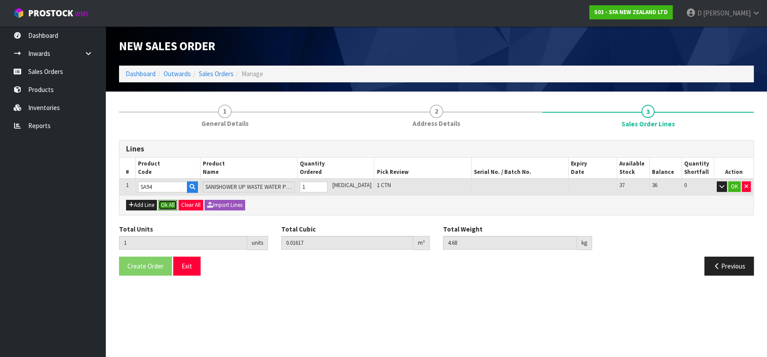
click at [166, 209] on button "Ok All" at bounding box center [167, 205] width 19 height 11
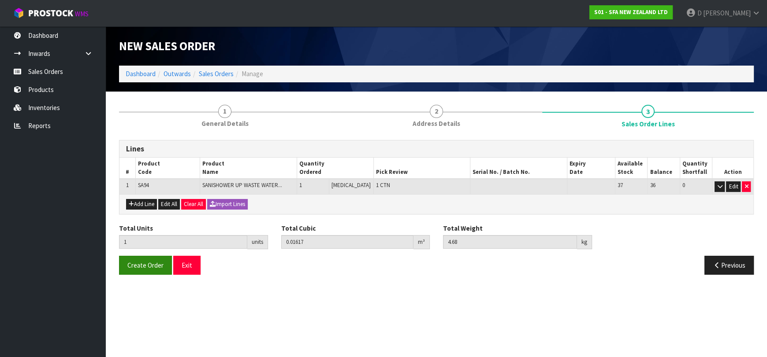
drag, startPoint x: 147, startPoint y: 250, endPoint x: 147, endPoint y: 257, distance: 7.1
click at [147, 251] on div "Total Units 1 units Total Cubic 0.01617 m³ Total Weight 4.68 kg" at bounding box center [436, 240] width 648 height 32
click at [147, 259] on button "Create Order" at bounding box center [145, 265] width 53 height 19
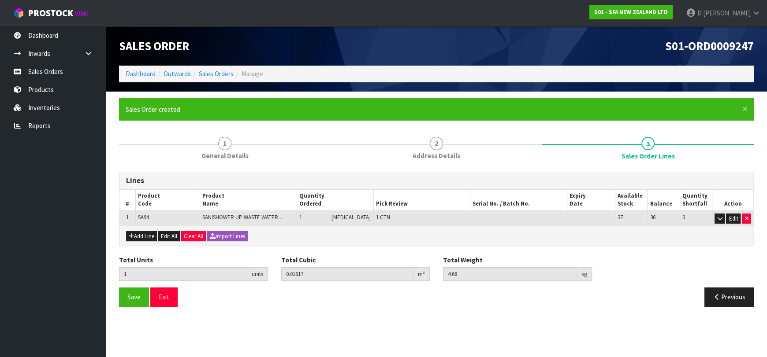
click at [212, 67] on ol "Dashboard Outwards Sales Orders Manage" at bounding box center [436, 74] width 635 height 16
click at [220, 75] on link "Sales Orders" at bounding box center [216, 74] width 35 height 8
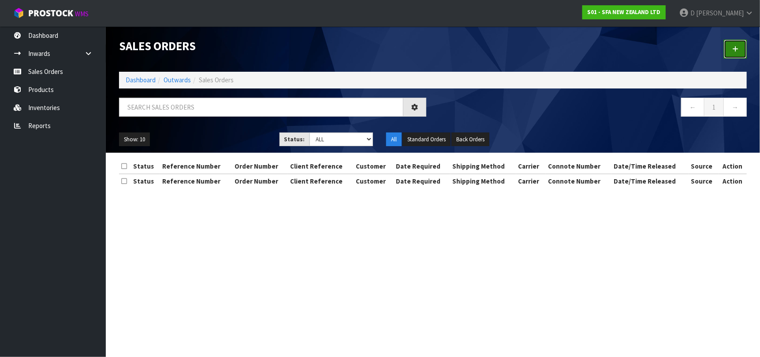
click at [739, 45] on link at bounding box center [735, 49] width 23 height 19
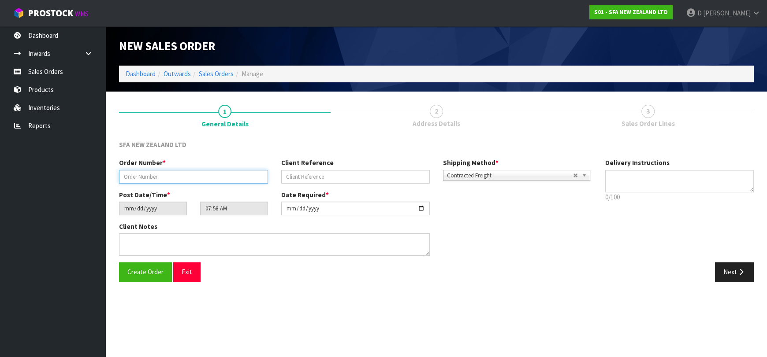
click at [253, 178] on input "text" at bounding box center [193, 177] width 149 height 14
type input "24436"
paste input "1P00167033"
type input "1P00167033"
click at [752, 274] on button "Next" at bounding box center [734, 272] width 39 height 19
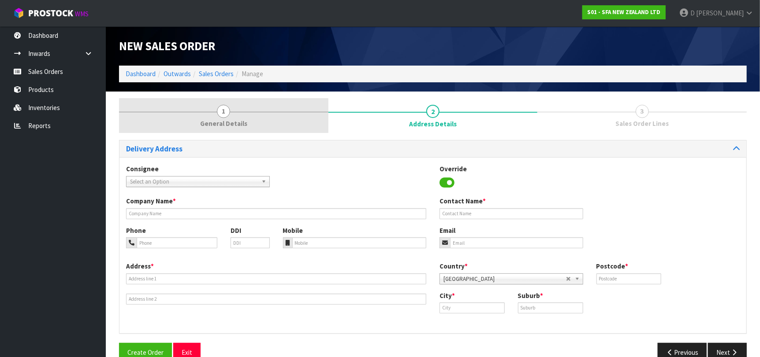
click at [263, 108] on link "1 General Details" at bounding box center [223, 115] width 209 height 35
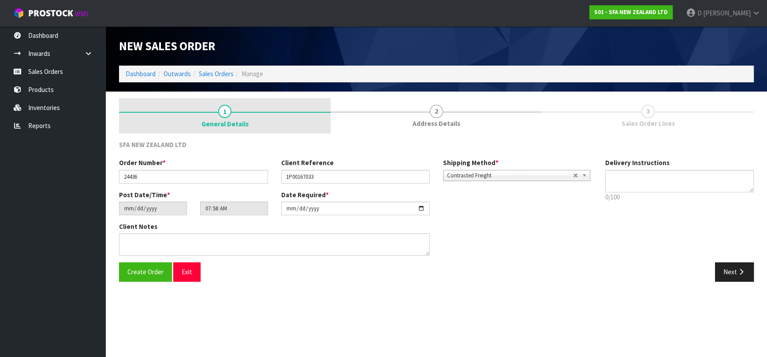
drag, startPoint x: 427, startPoint y: 108, endPoint x: 284, endPoint y: 124, distance: 144.2
click at [420, 108] on link "2 Address Details" at bounding box center [437, 115] width 212 height 35
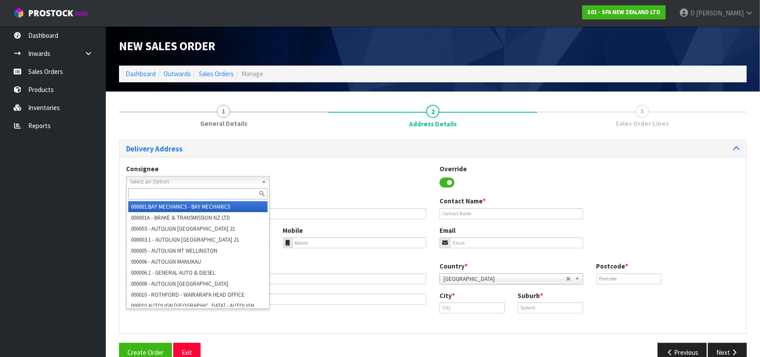
click at [176, 179] on span "Select an Option" at bounding box center [194, 182] width 128 height 11
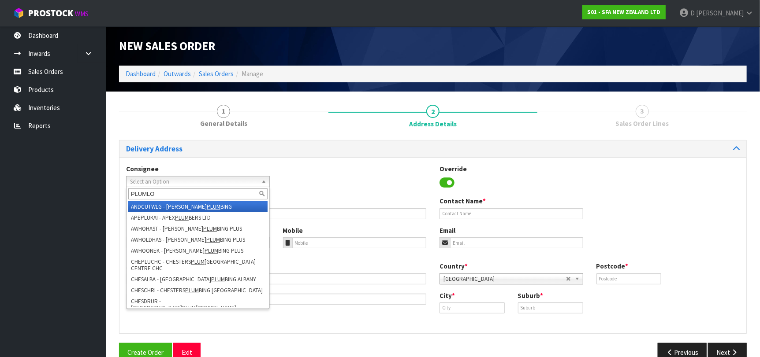
type input "PLUMLOW"
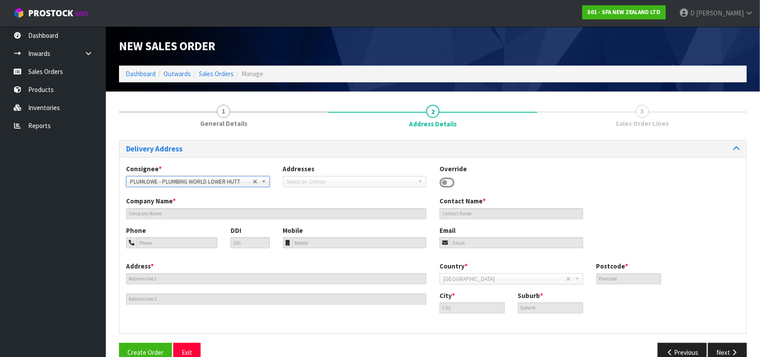
type input "PLUMBING WORLD LOWER HUTT"
type input "40 BOUVERIE STREET"
type input "5012"
type input "LOWER HUTT"
type input "PETONE"
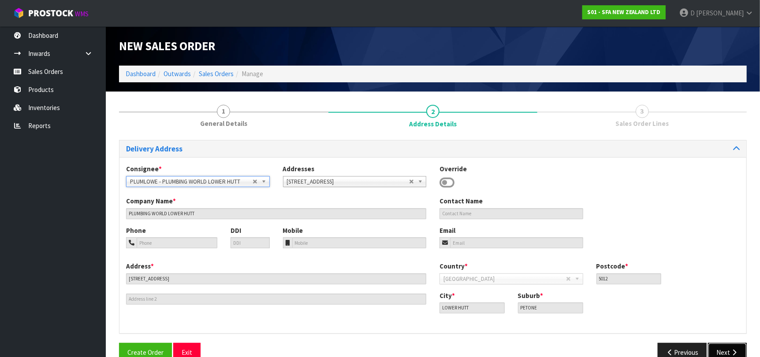
drag, startPoint x: 708, startPoint y: 346, endPoint x: 564, endPoint y: 296, distance: 152.8
click at [708, 346] on button "Next" at bounding box center [727, 352] width 39 height 19
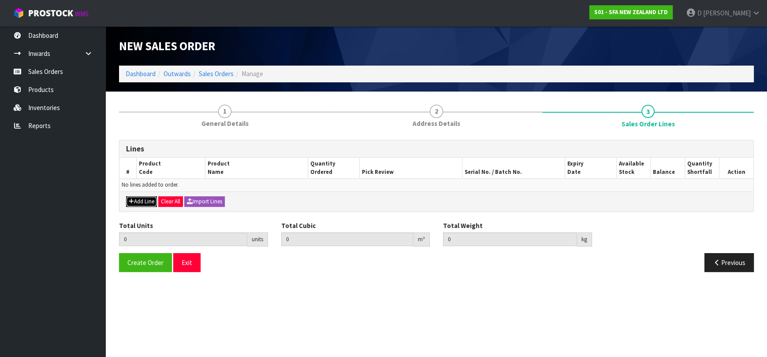
click at [149, 197] on button "Add Line" at bounding box center [141, 202] width 31 height 11
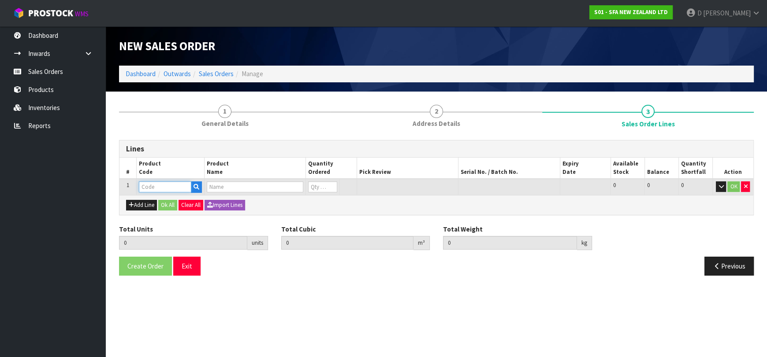
click at [169, 188] on input "text" at bounding box center [165, 187] width 52 height 11
type input "SA94"
type input "0.000000"
type input "0.000"
type input "SANISHOWER UP WASTE WATER PUMP"
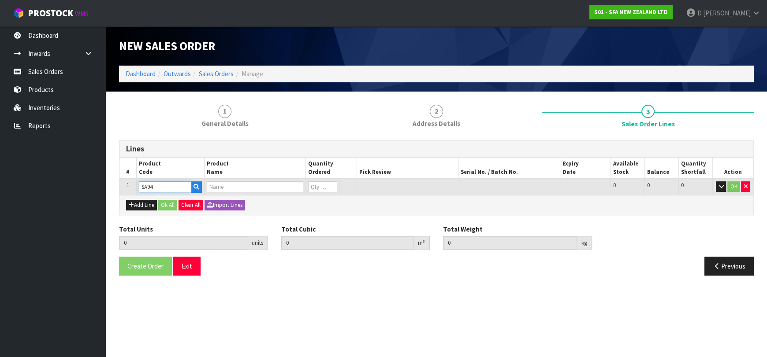
type input "0"
type input "SA94"
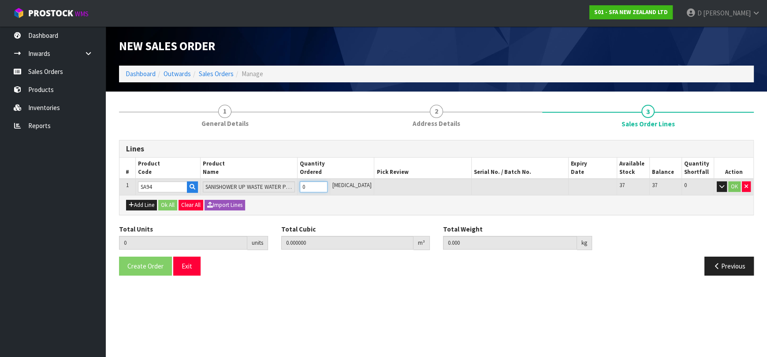
type input "1"
type input "0.01617"
type input "4.68"
type input "1"
click at [167, 200] on button "Ok All" at bounding box center [167, 205] width 19 height 11
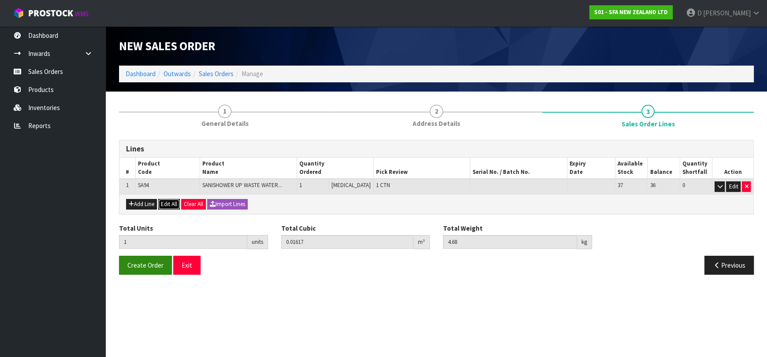
drag, startPoint x: 168, startPoint y: 205, endPoint x: 151, endPoint y: 267, distance: 64.9
click at [151, 267] on div "Lines # Product Code Product Name Quantity Ordered Pick Review Serial No. / Bat…" at bounding box center [436, 211] width 635 height 142
click at [151, 267] on span "Create Order" at bounding box center [145, 265] width 36 height 8
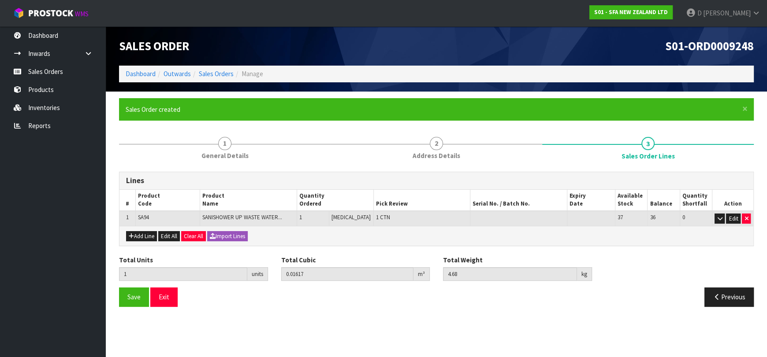
click at [259, 288] on div "Save Exit" at bounding box center [274, 297] width 324 height 19
click at [252, 346] on section "Edit Sales Order S01-ORD0009248 Dashboard Outwards Sales Orders Manage Sales Or…" at bounding box center [383, 178] width 767 height 357
click at [350, 173] on div "Lines" at bounding box center [436, 181] width 634 height 18
drag, startPoint x: 302, startPoint y: 290, endPoint x: 269, endPoint y: 328, distance: 50.0
click at [302, 289] on div "Save Exit" at bounding box center [274, 297] width 324 height 19
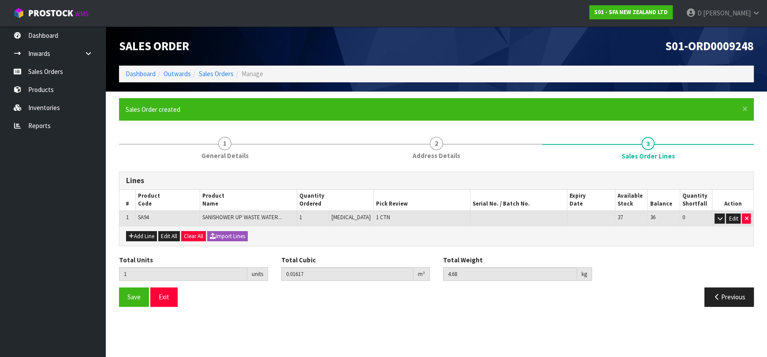
click at [142, 324] on section "Edit Sales Order S01-ORD0009248 Dashboard Outwards Sales Orders Manage Sales Or…" at bounding box center [383, 178] width 767 height 357
click at [248, 339] on section "Edit Sales Order S01-ORD0009248 Dashboard Outwards Sales Orders Manage Sales Or…" at bounding box center [383, 178] width 767 height 357
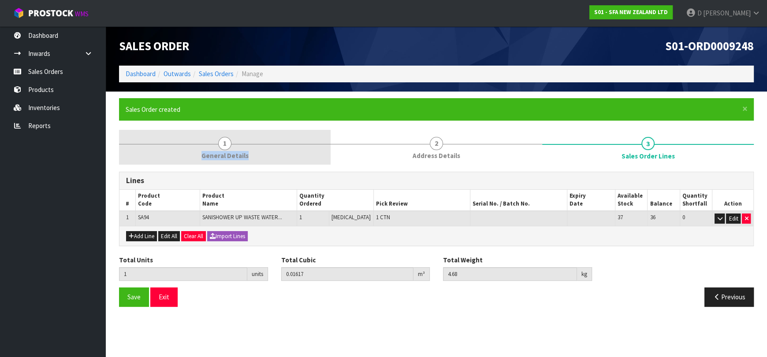
click at [315, 147] on link "1 General Details" at bounding box center [225, 147] width 212 height 35
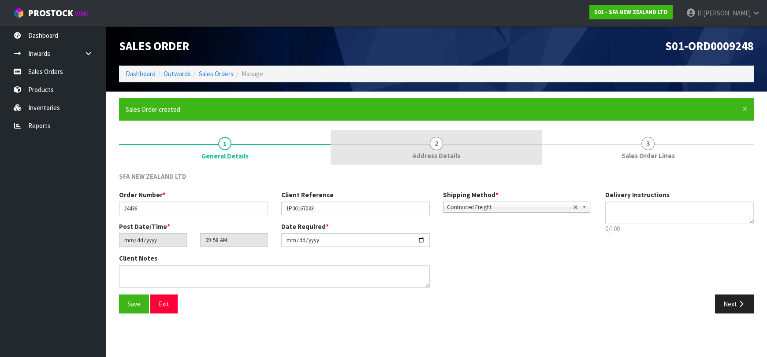
click at [446, 160] on link "2 Address Details" at bounding box center [437, 147] width 212 height 35
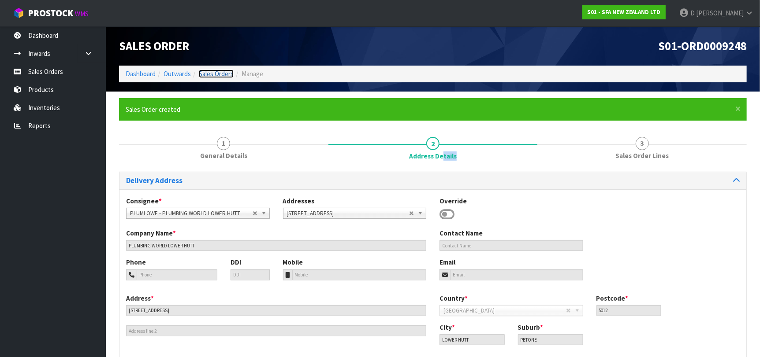
click at [220, 71] on link "Sales Orders" at bounding box center [216, 74] width 35 height 8
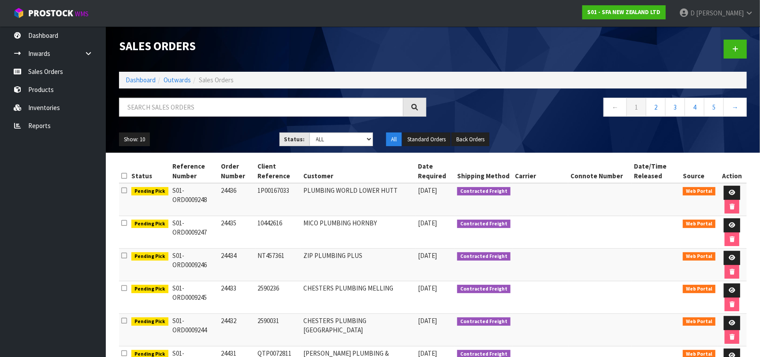
drag, startPoint x: 51, startPoint y: 198, endPoint x: 67, endPoint y: 199, distance: 16.8
click at [52, 198] on ul "Dashboard Inwards Purchase Orders Receipts Sales Orders Products Inventories Re…" at bounding box center [53, 191] width 106 height 331
